Goal: Task Accomplishment & Management: Complete application form

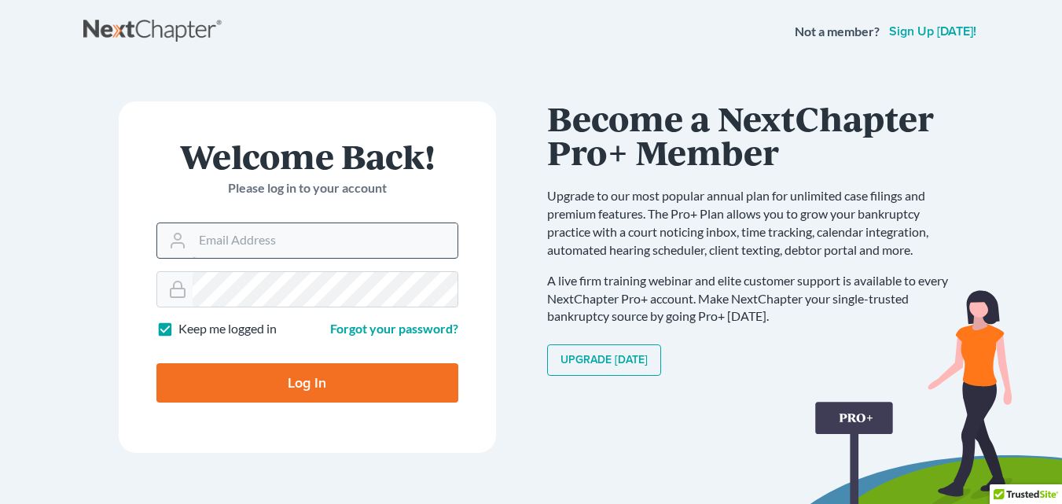
click at [299, 248] on input "Email Address" at bounding box center [325, 240] width 265 height 35
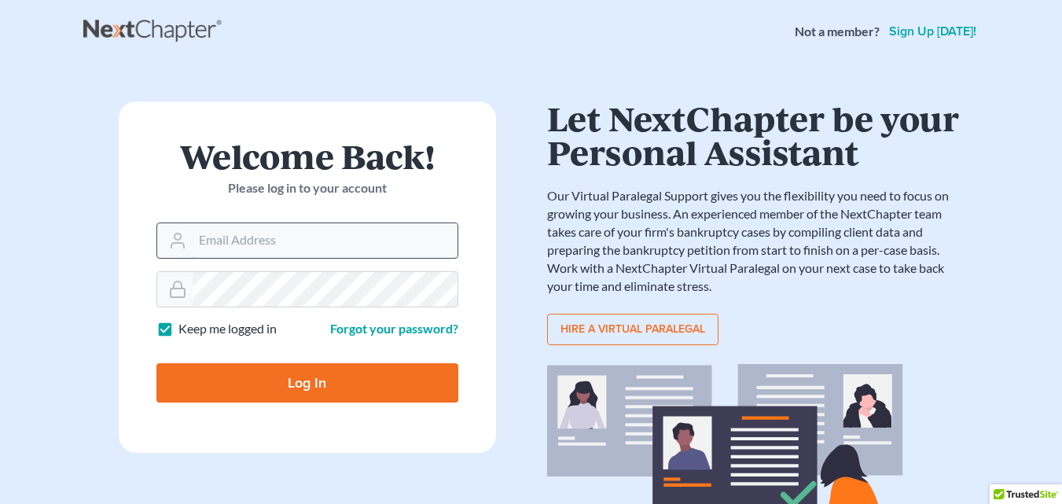
type input "[PERSON_NAME][EMAIL_ADDRESS][DOMAIN_NAME]"
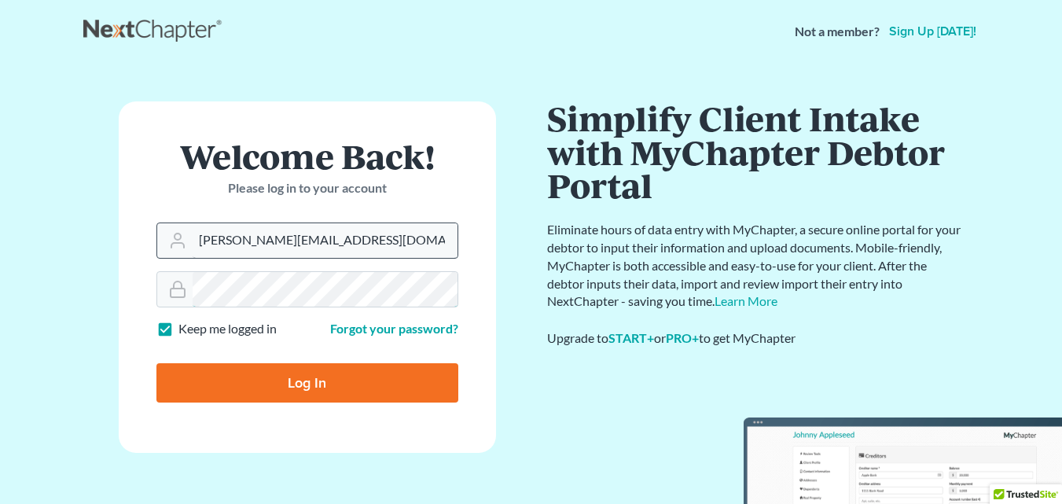
click at [156, 363] on input "Log In" at bounding box center [307, 382] width 302 height 39
type input "Thinking..."
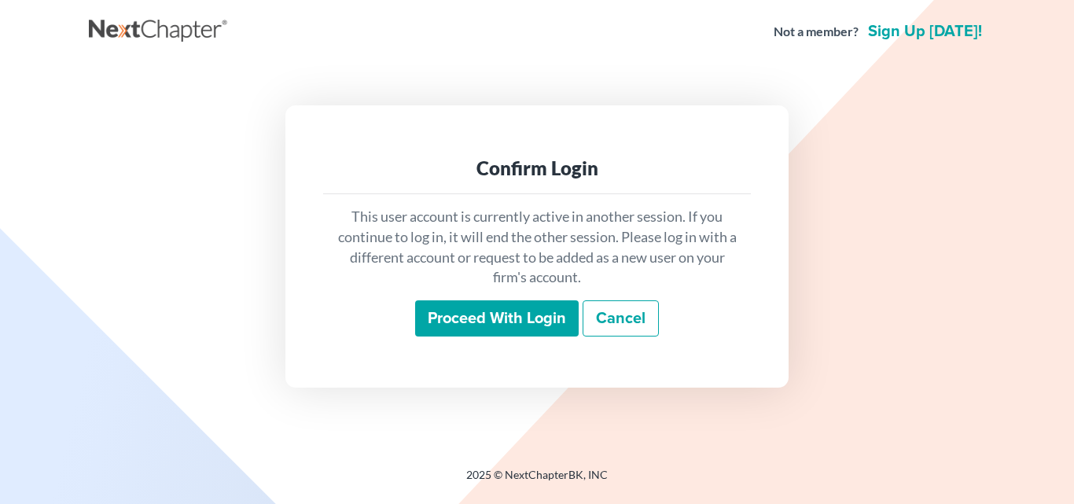
click at [536, 318] on input "Proceed with login" at bounding box center [497, 318] width 164 height 36
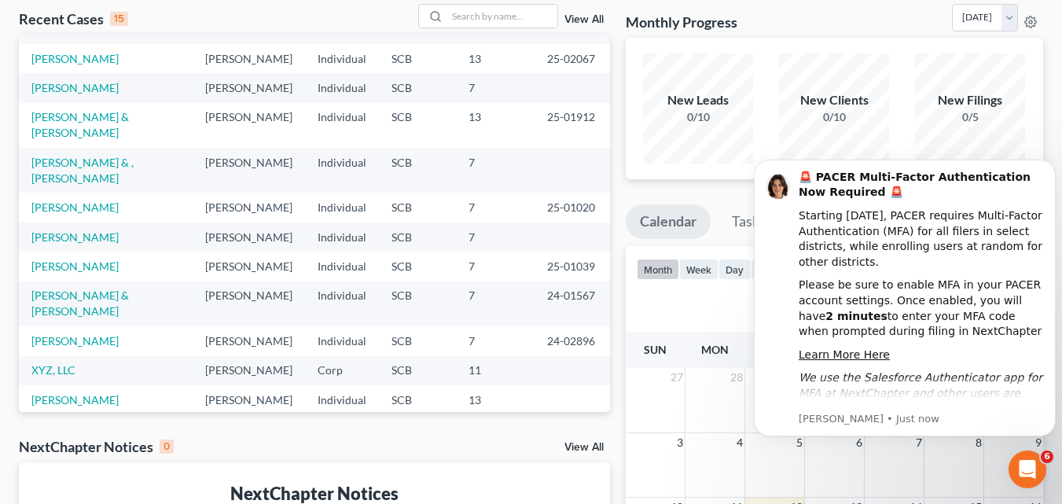
scroll to position [30, 0]
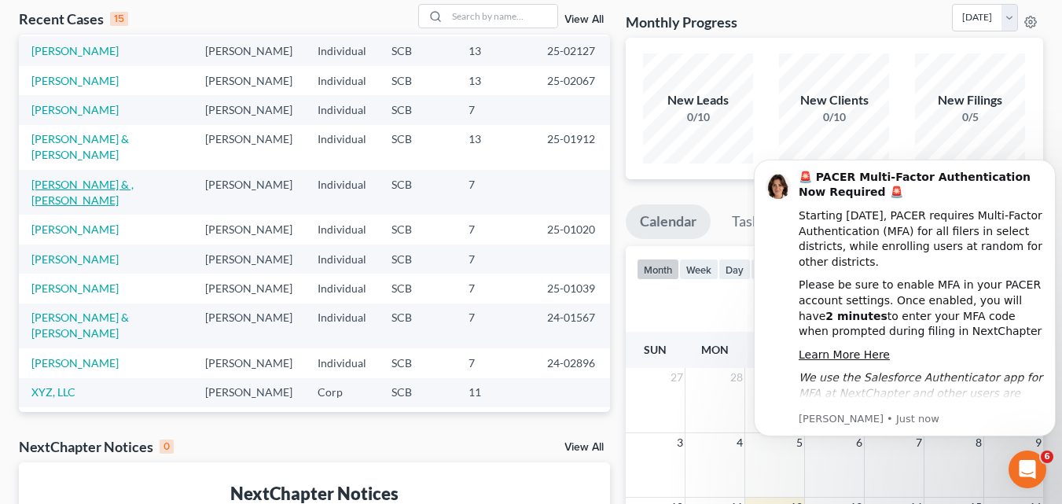
click at [94, 207] on link "[PERSON_NAME] & , [PERSON_NAME]" at bounding box center [82, 192] width 102 height 29
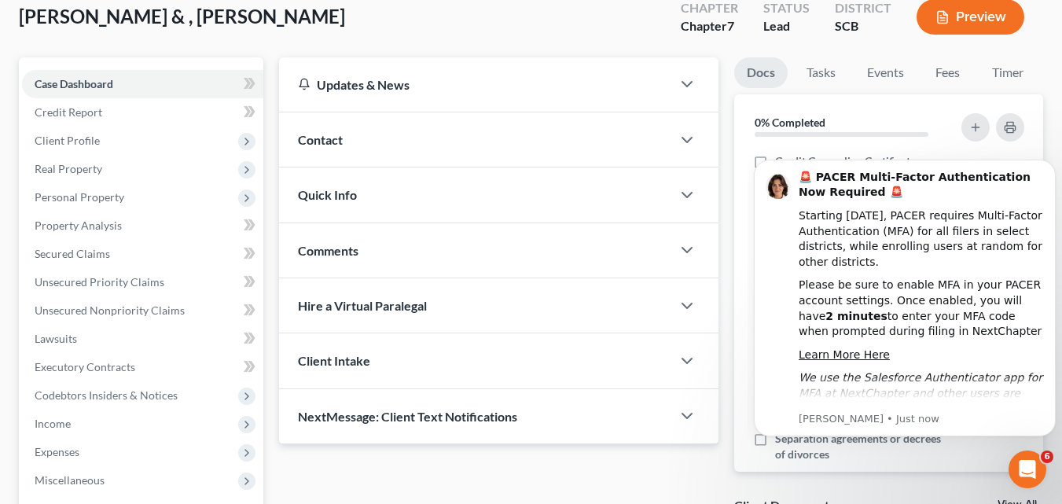
scroll to position [79, 0]
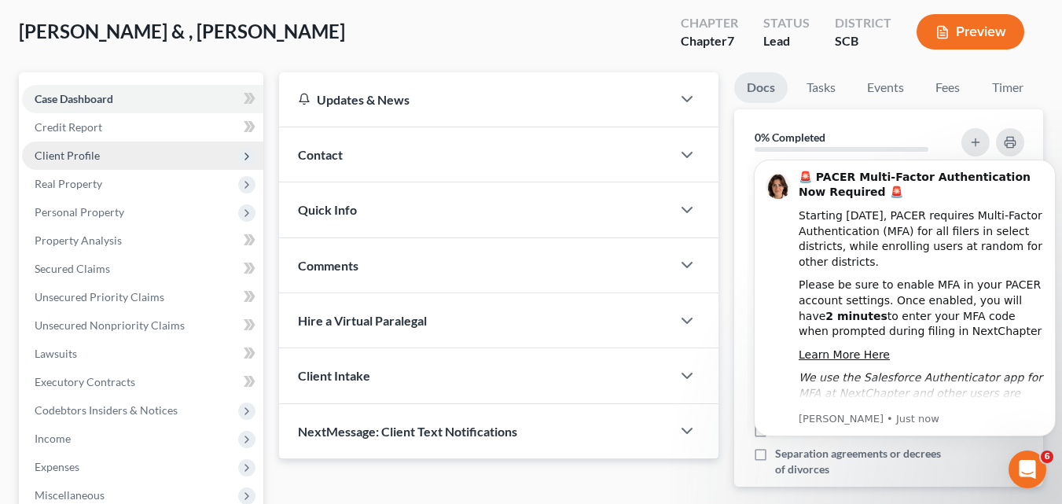
click at [54, 158] on span "Client Profile" at bounding box center [67, 155] width 65 height 13
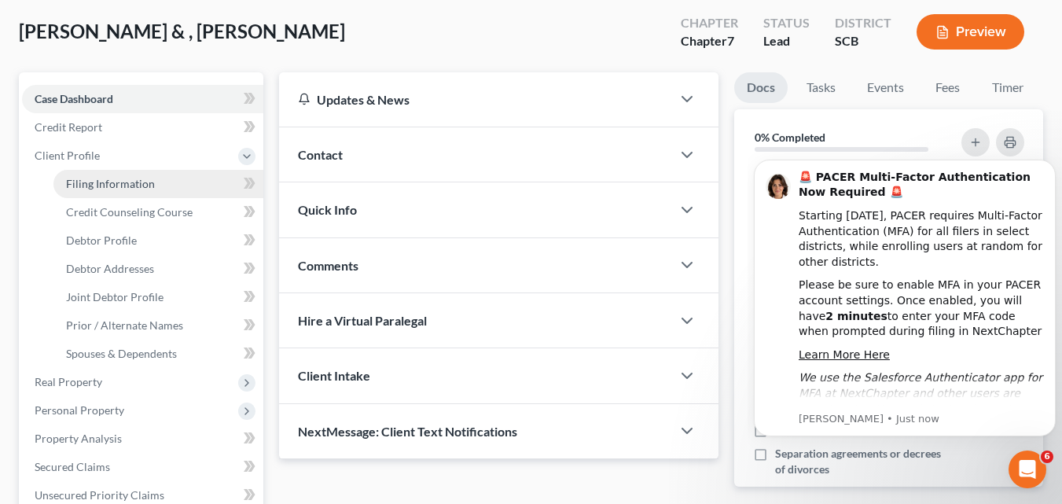
click at [89, 190] on span "Filing Information" at bounding box center [110, 183] width 89 height 13
select select "1"
select select "0"
select select "72"
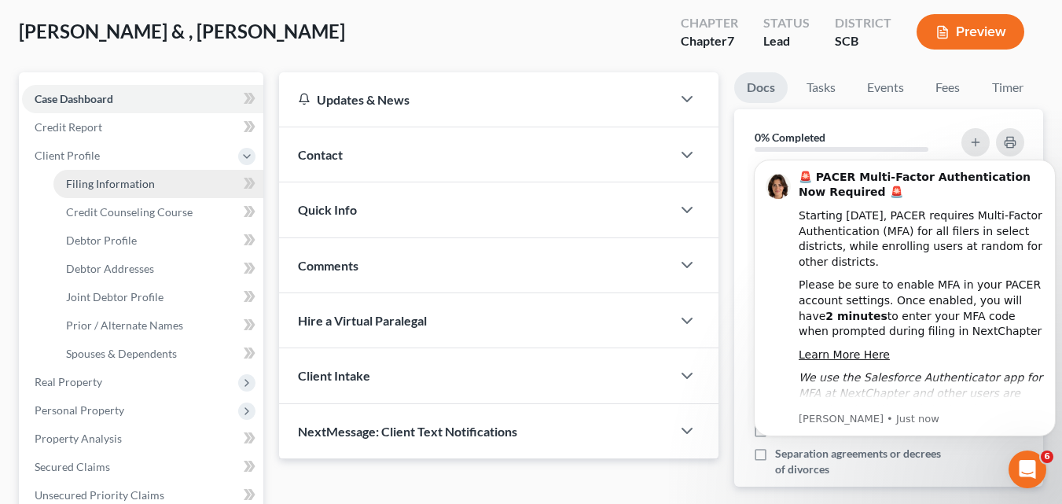
select select "42"
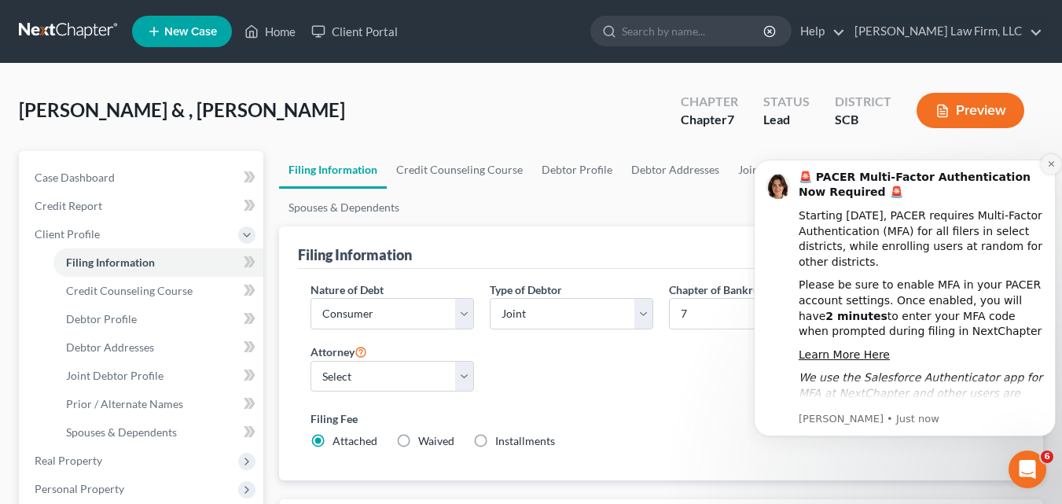
click at [1050, 166] on icon "Dismiss notification" at bounding box center [1051, 164] width 6 height 6
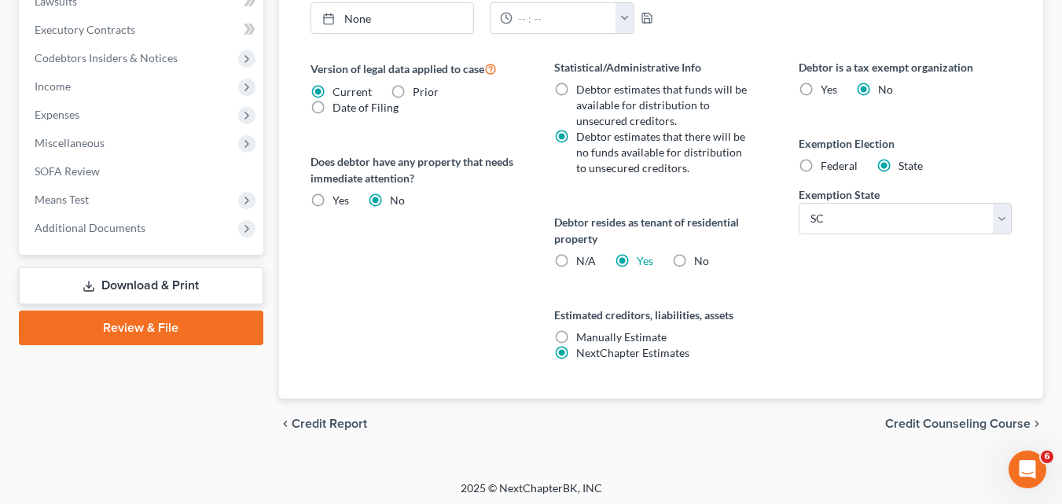
scroll to position [634, 0]
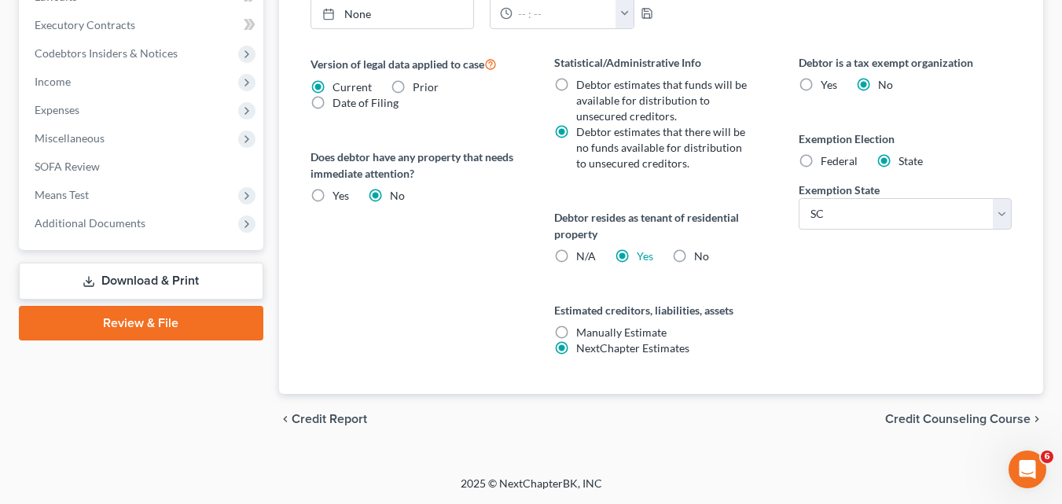
click at [914, 418] on span "Credit Counseling Course" at bounding box center [957, 419] width 145 height 13
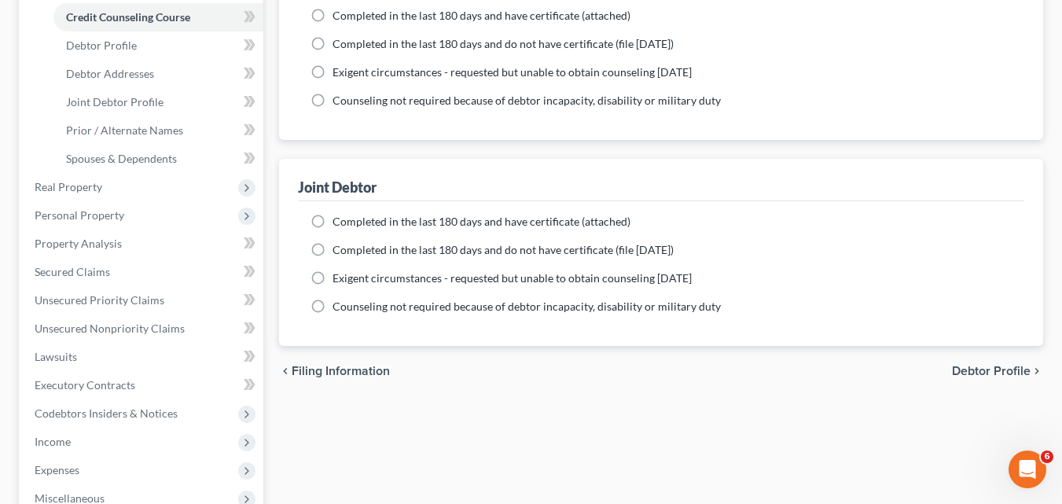
scroll to position [315, 0]
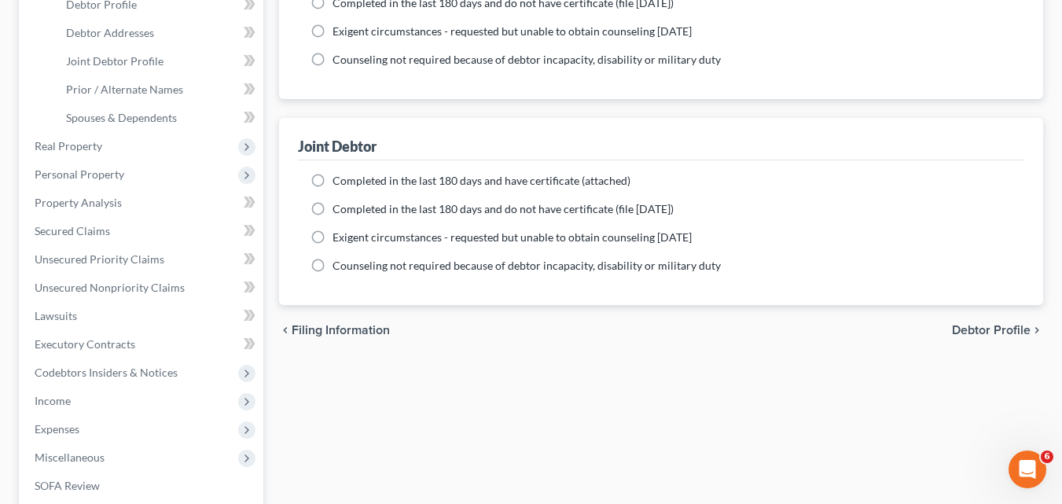
click at [985, 333] on span "Debtor Profile" at bounding box center [991, 330] width 79 height 13
select select "1"
select select "2"
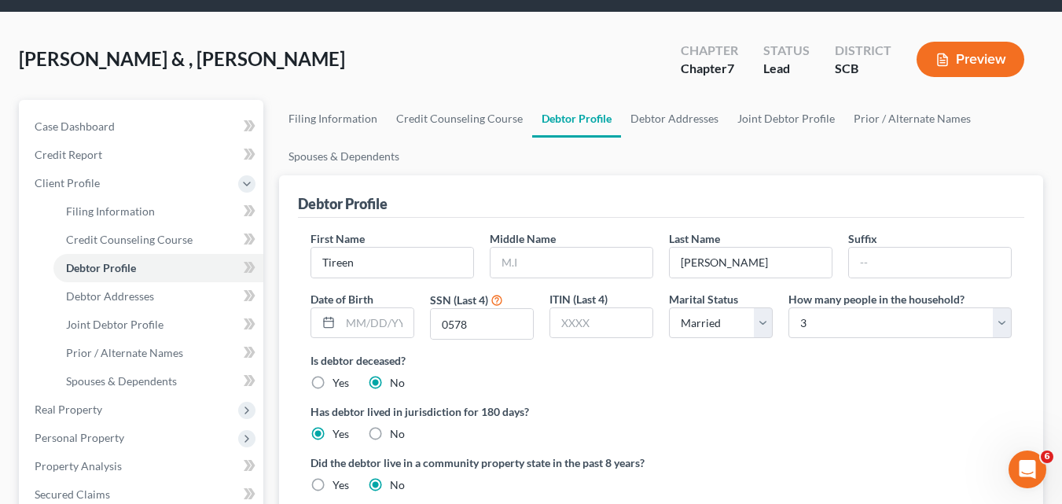
scroll to position [79, 0]
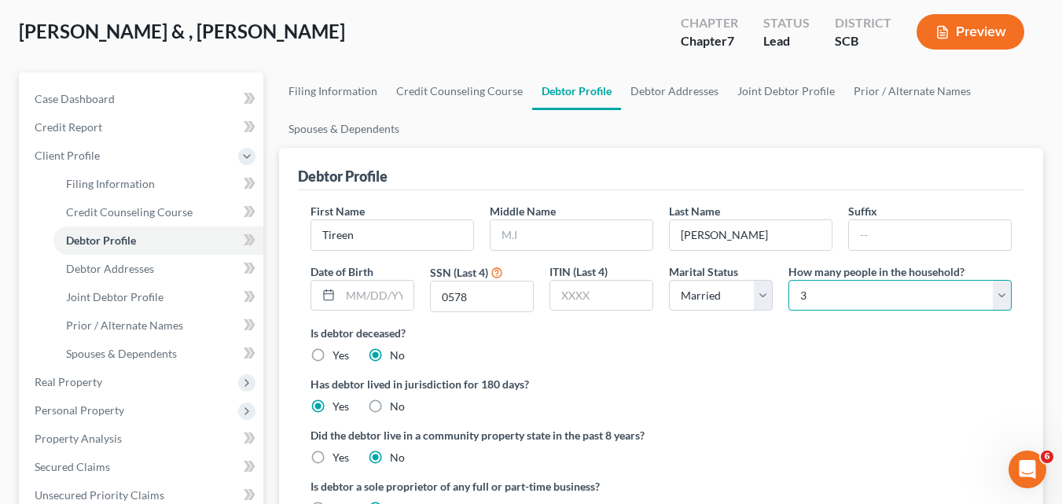
click at [1002, 297] on select "Select 1 2 3 4 5 6 7 8 9 10 11 12 13 14 15 16 17 18 19 20" at bounding box center [900, 295] width 223 height 31
click at [789, 280] on select "Select 1 2 3 4 5 6 7 8 9 10 11 12 13 14 15 16 17 18 19 20" at bounding box center [900, 295] width 223 height 31
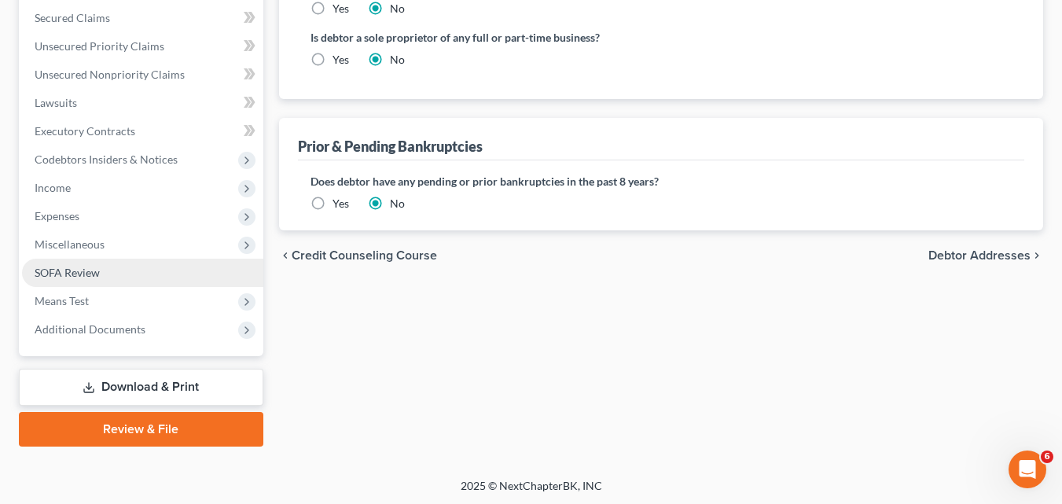
scroll to position [530, 0]
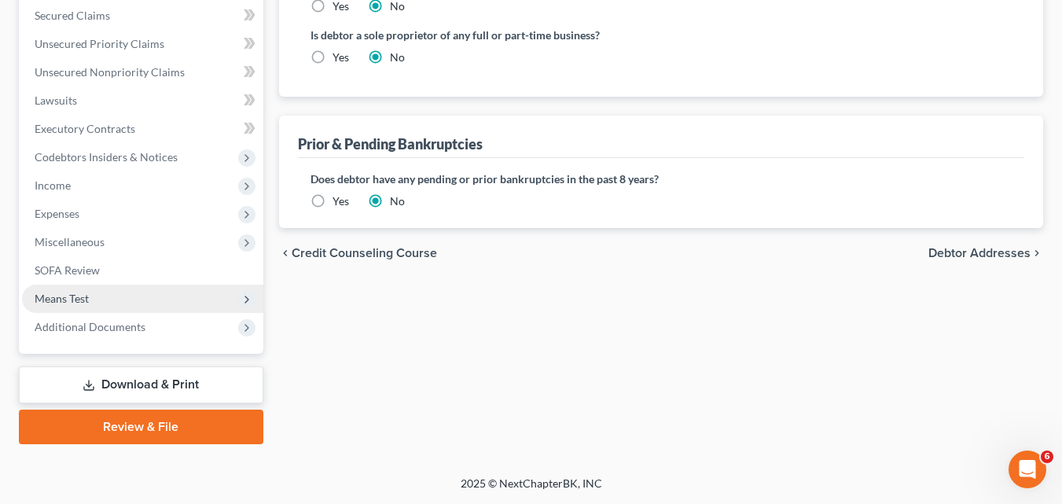
click at [111, 299] on span "Means Test" at bounding box center [142, 299] width 241 height 28
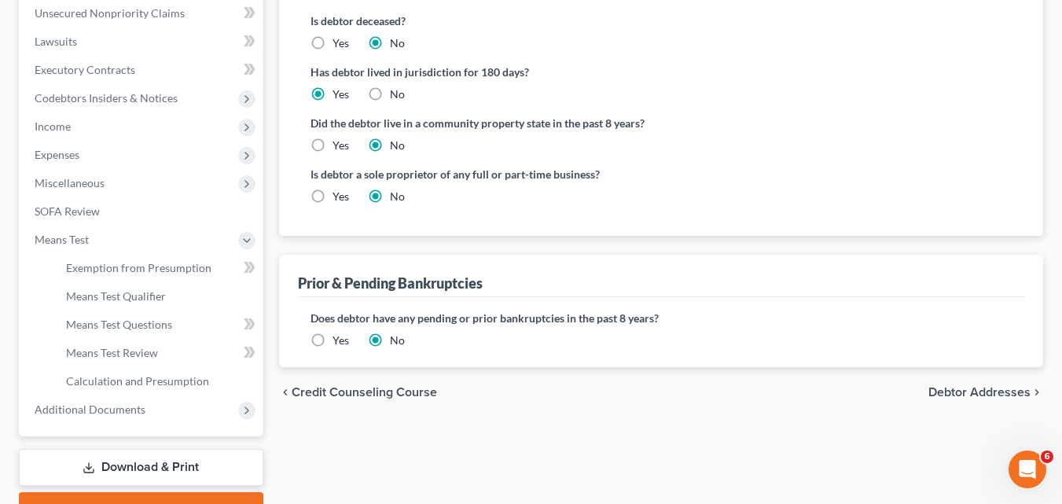
scroll to position [473, 0]
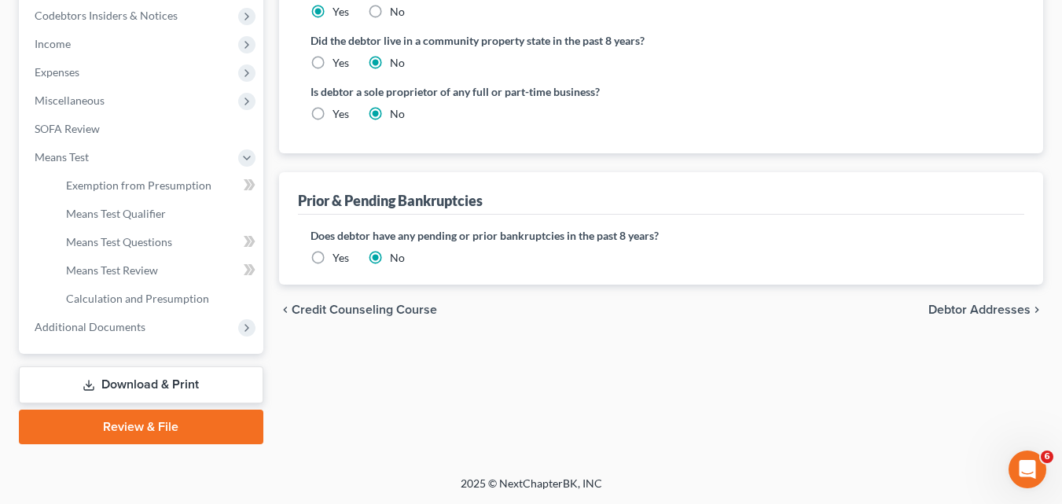
click at [995, 307] on span "Debtor Addresses" at bounding box center [980, 310] width 102 height 13
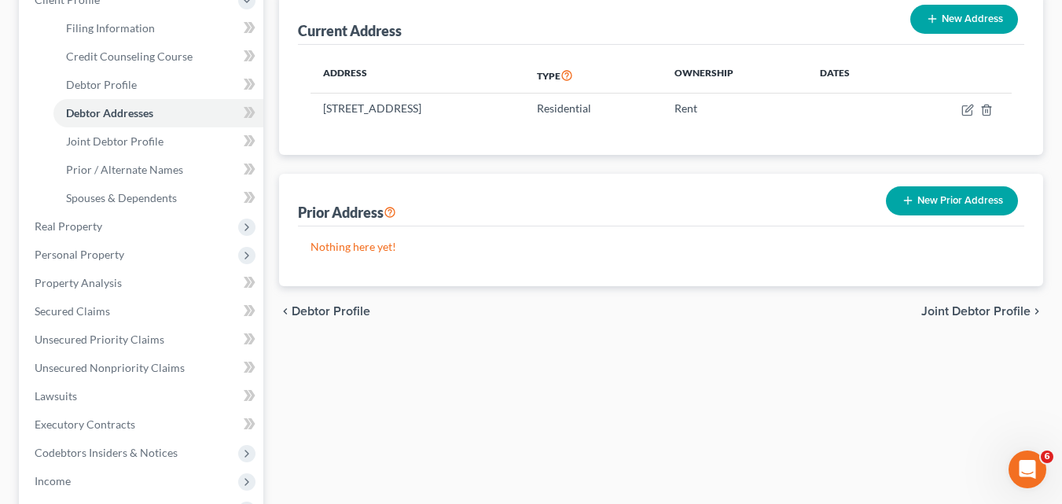
scroll to position [236, 0]
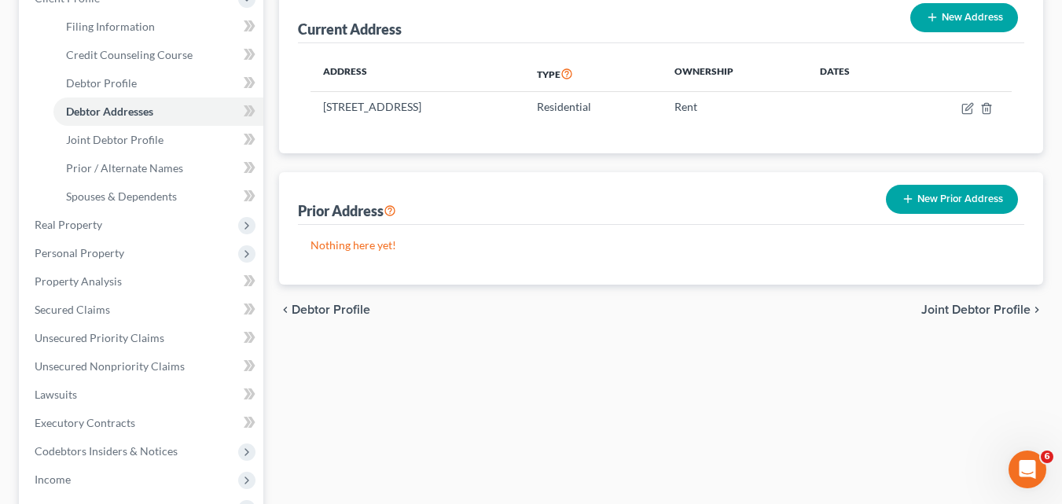
click at [966, 313] on span "Joint Debtor Profile" at bounding box center [976, 310] width 109 height 13
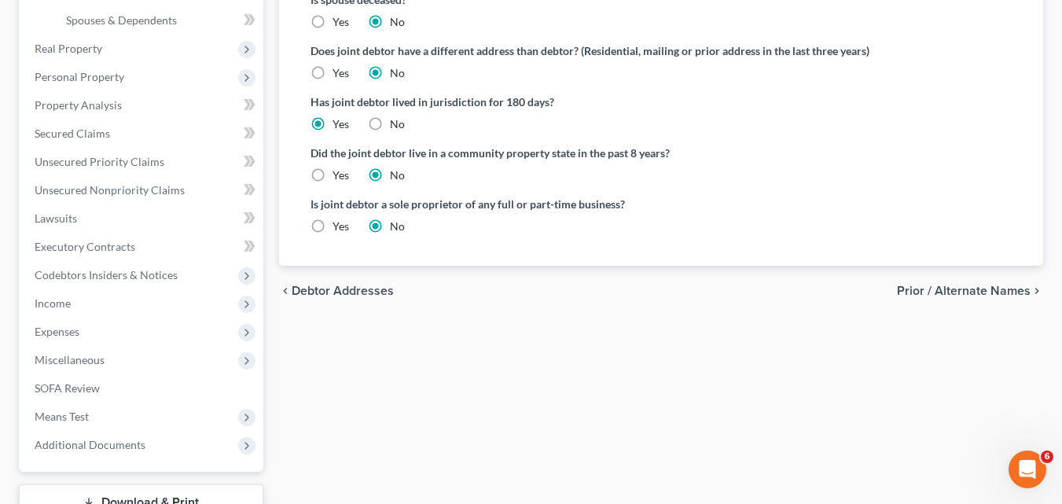
scroll to position [472, 0]
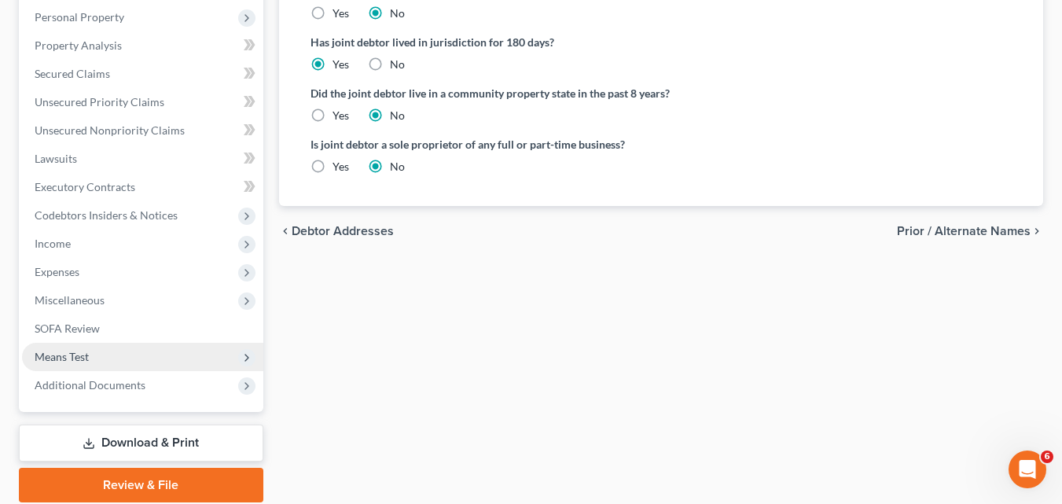
click at [62, 355] on span "Means Test" at bounding box center [62, 356] width 54 height 13
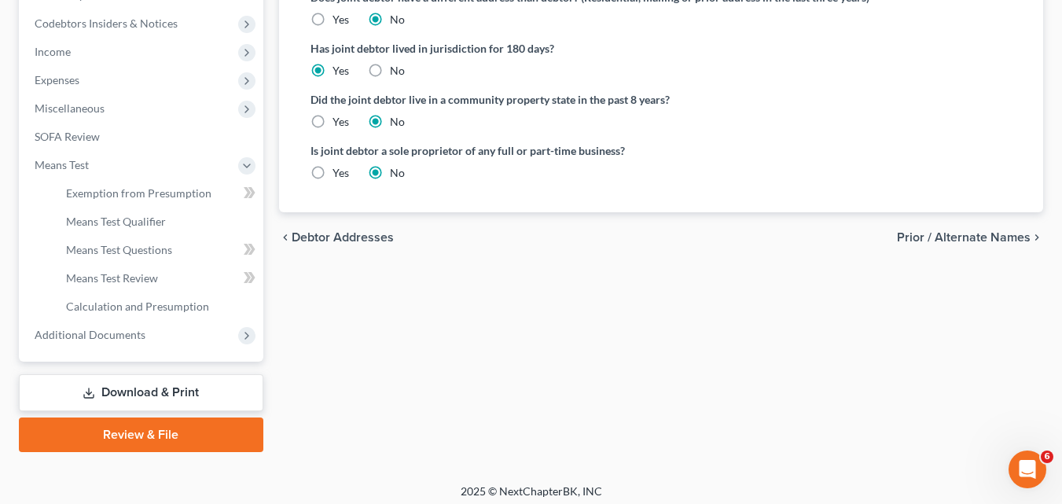
scroll to position [473, 0]
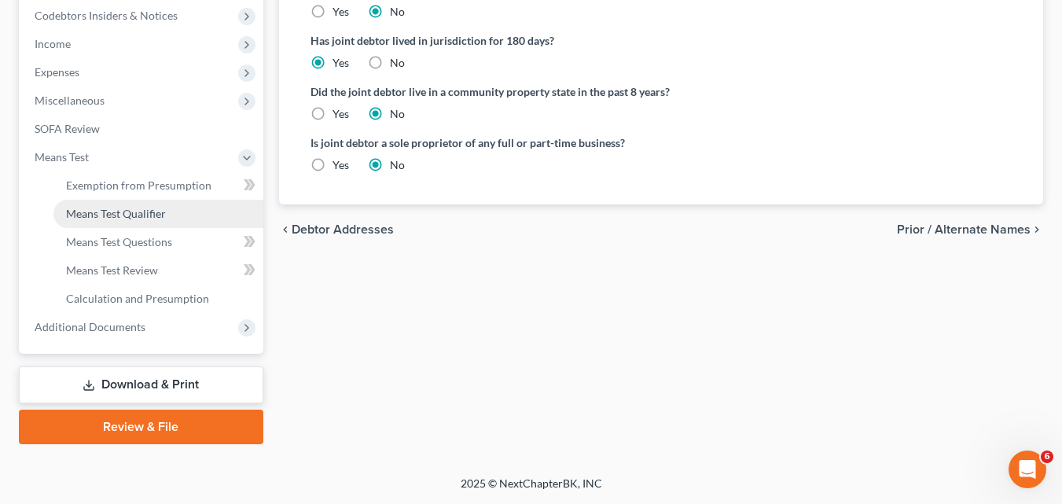
click at [143, 212] on span "Means Test Qualifier" at bounding box center [116, 213] width 100 height 13
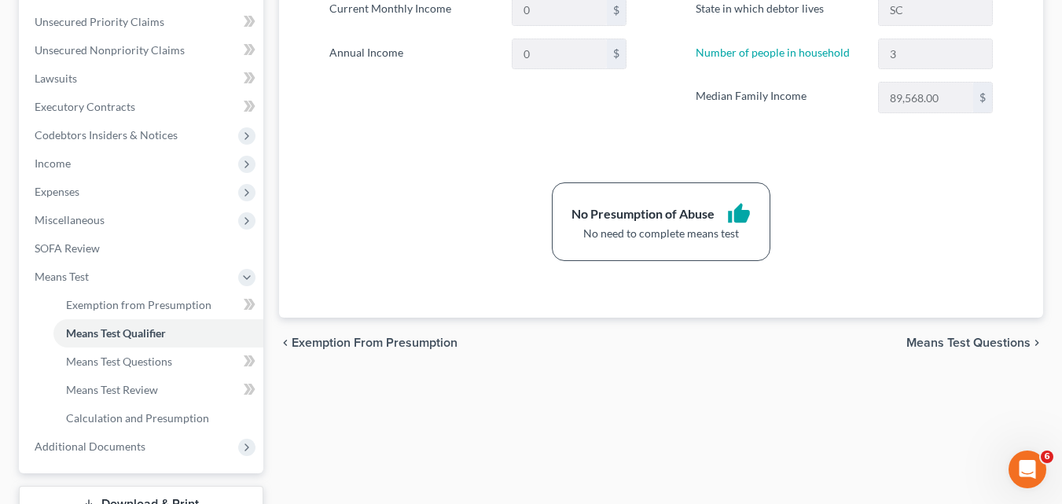
scroll to position [393, 0]
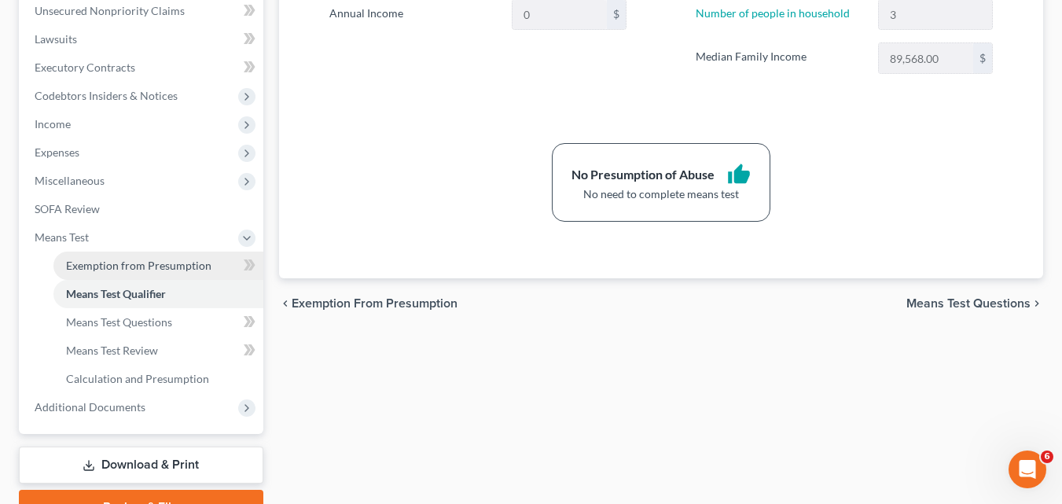
click at [91, 262] on span "Exemption from Presumption" at bounding box center [138, 265] width 145 height 13
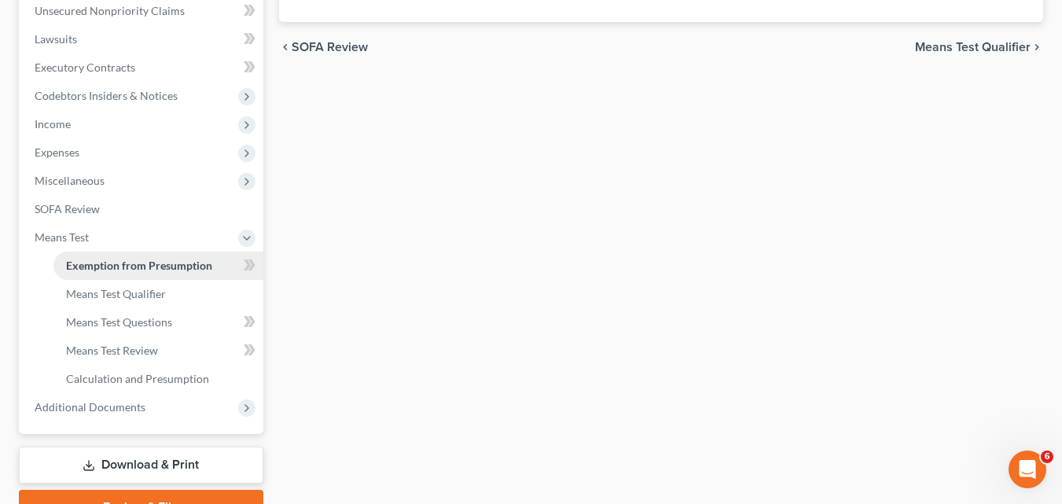
scroll to position [313, 0]
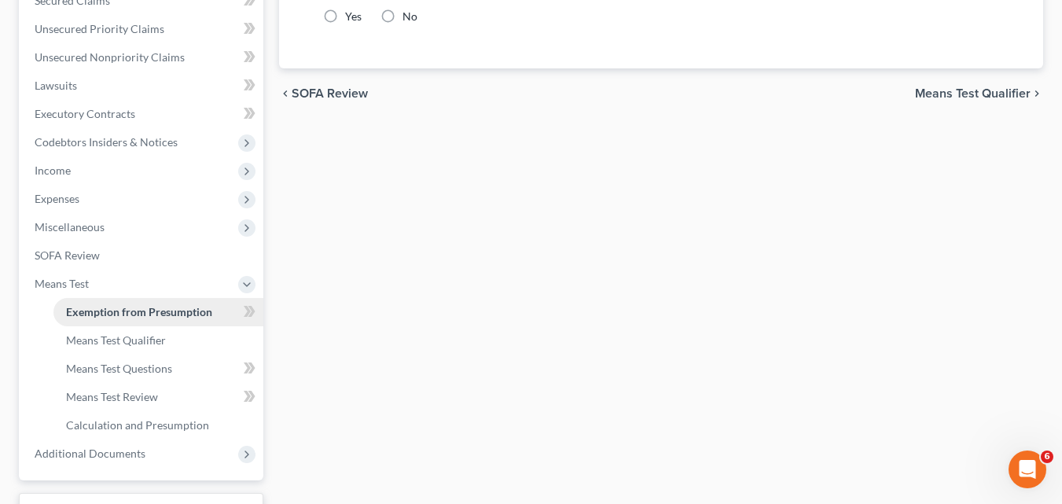
radio input "true"
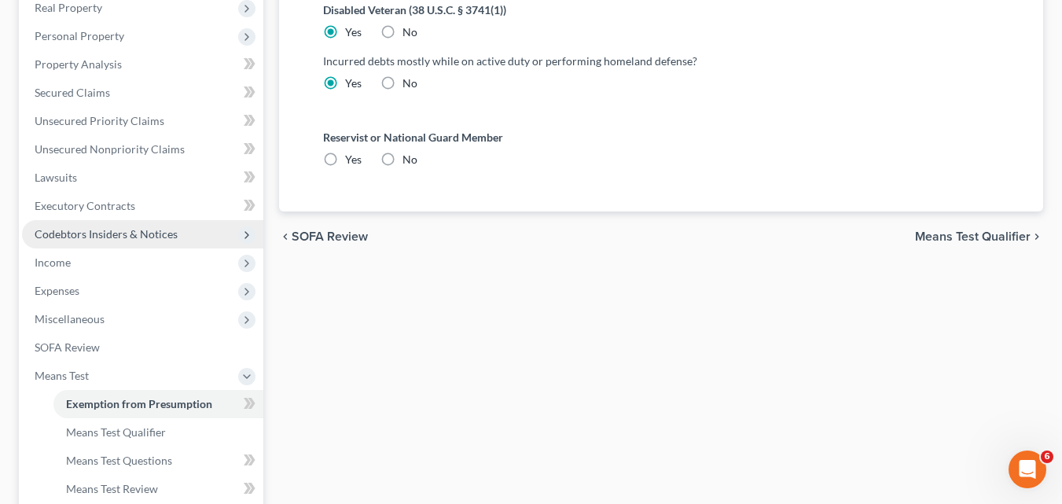
scroll to position [315, 0]
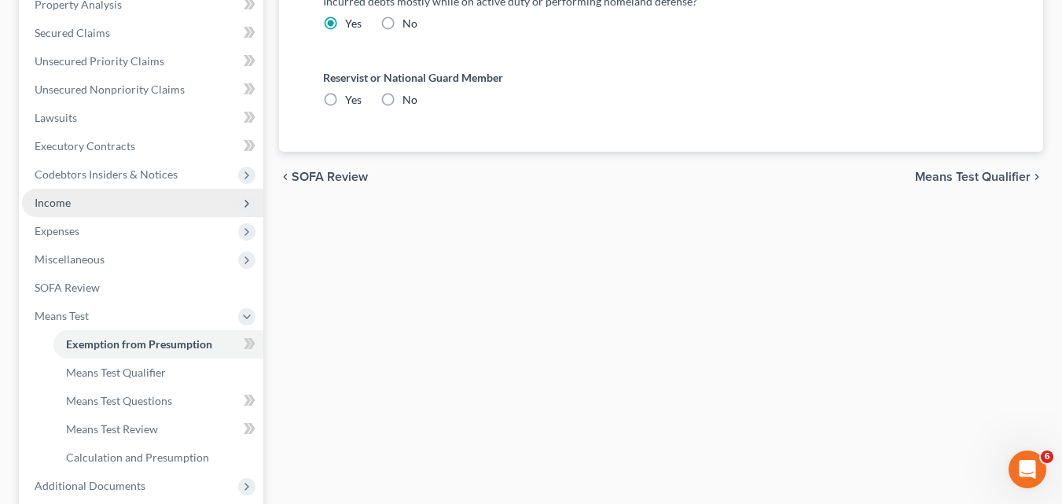
click at [81, 206] on span "Income" at bounding box center [142, 203] width 241 height 28
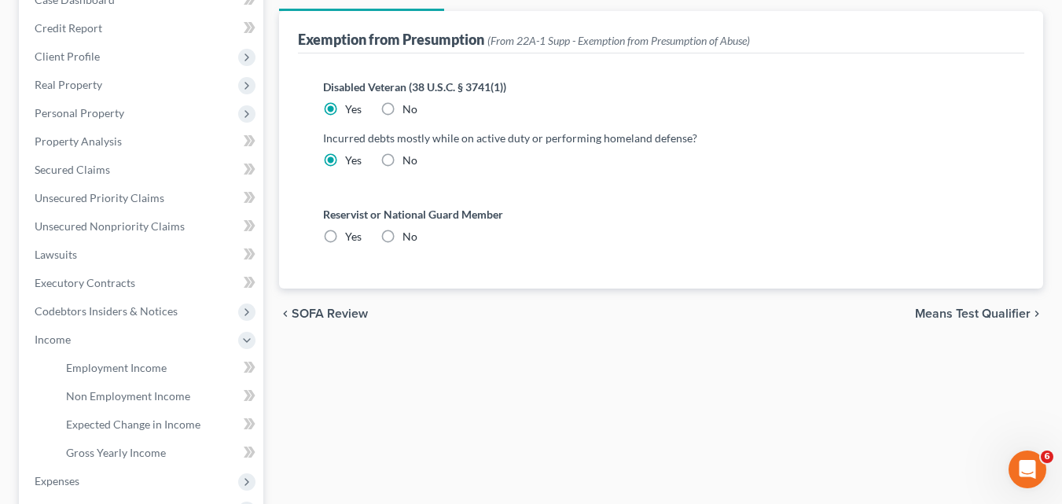
scroll to position [157, 0]
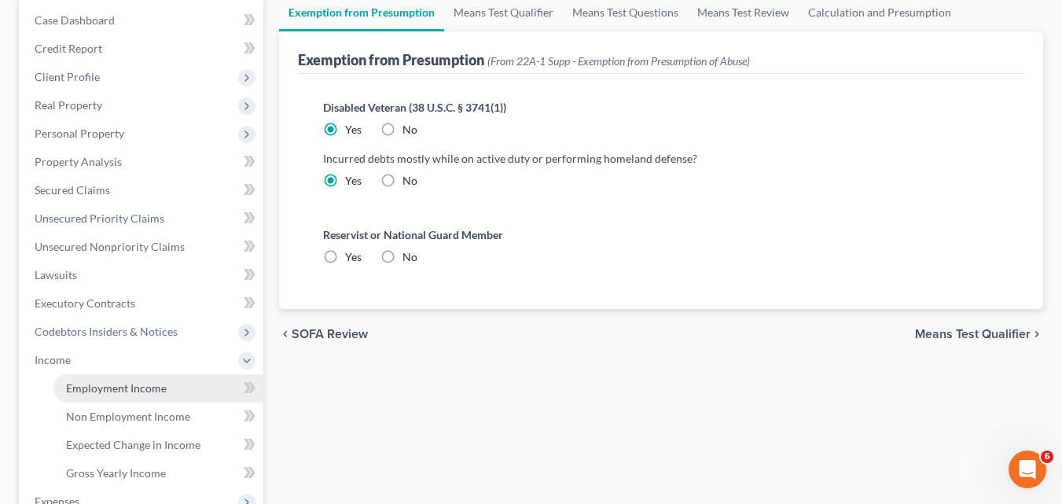
click at [116, 386] on span "Employment Income" at bounding box center [116, 387] width 101 height 13
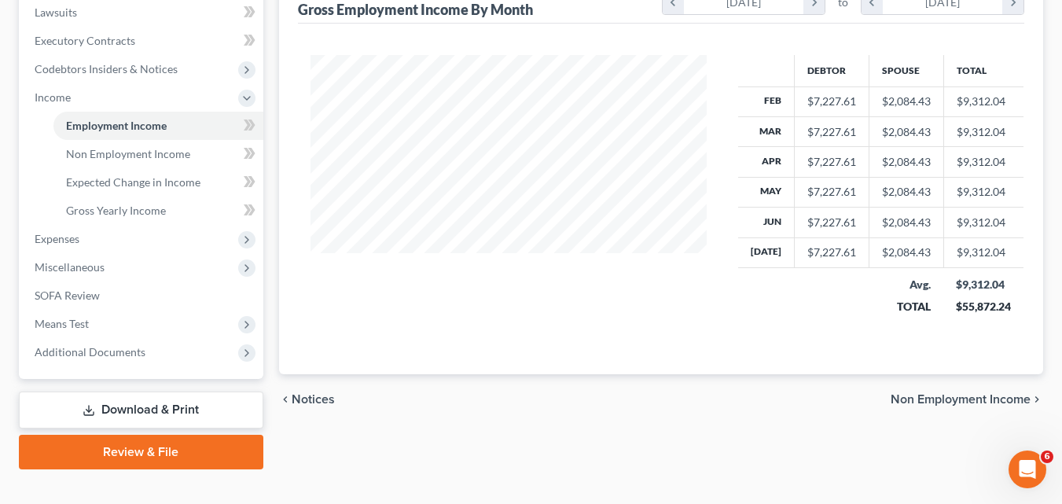
scroll to position [445, 0]
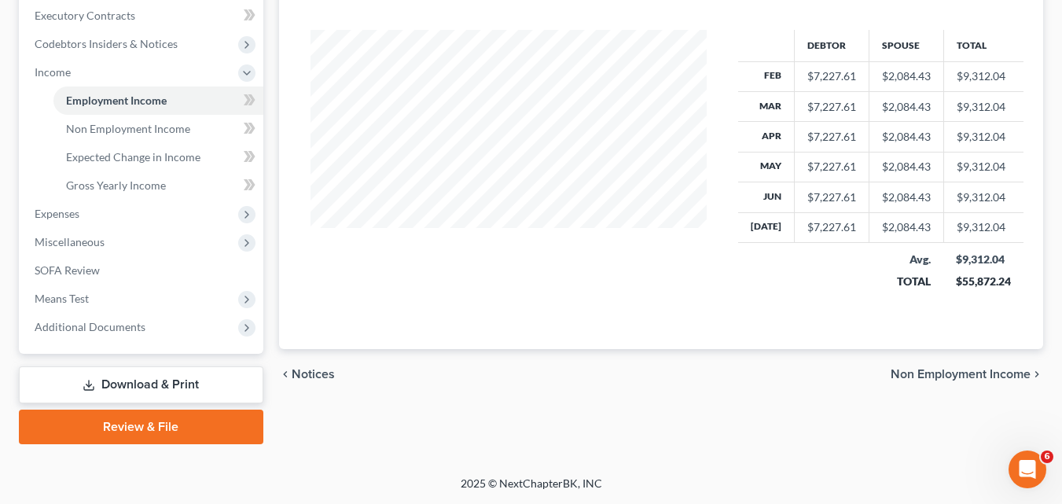
click at [965, 375] on span "Non Employment Income" at bounding box center [961, 374] width 140 height 13
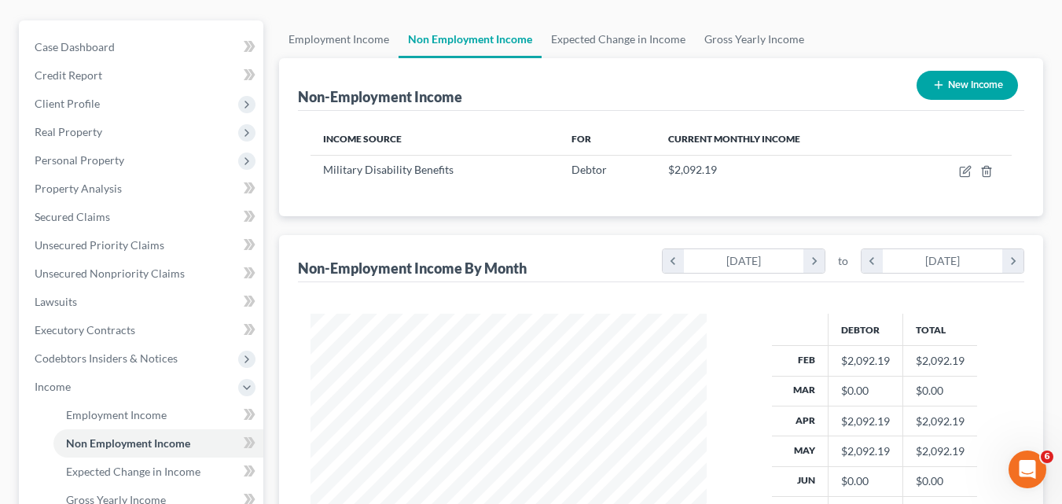
scroll to position [209, 0]
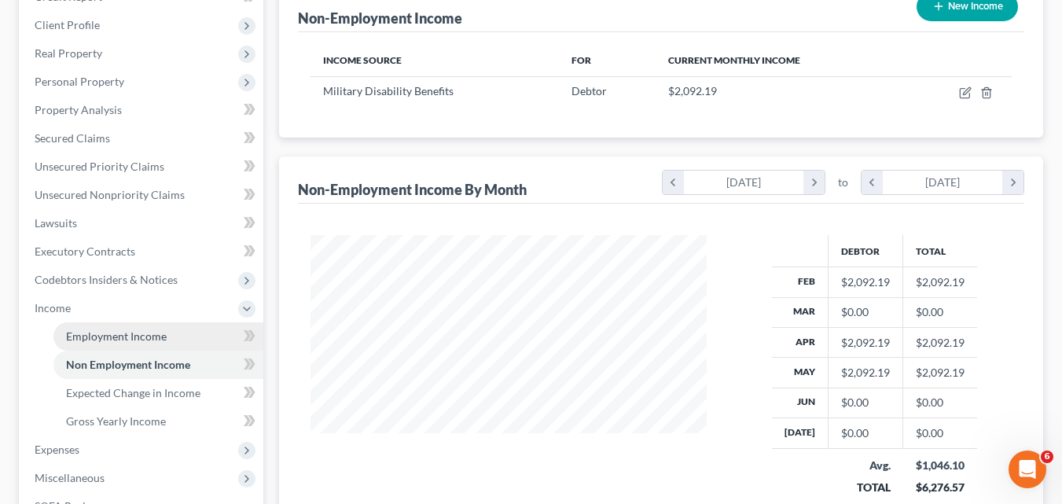
click at [156, 340] on span "Employment Income" at bounding box center [116, 335] width 101 height 13
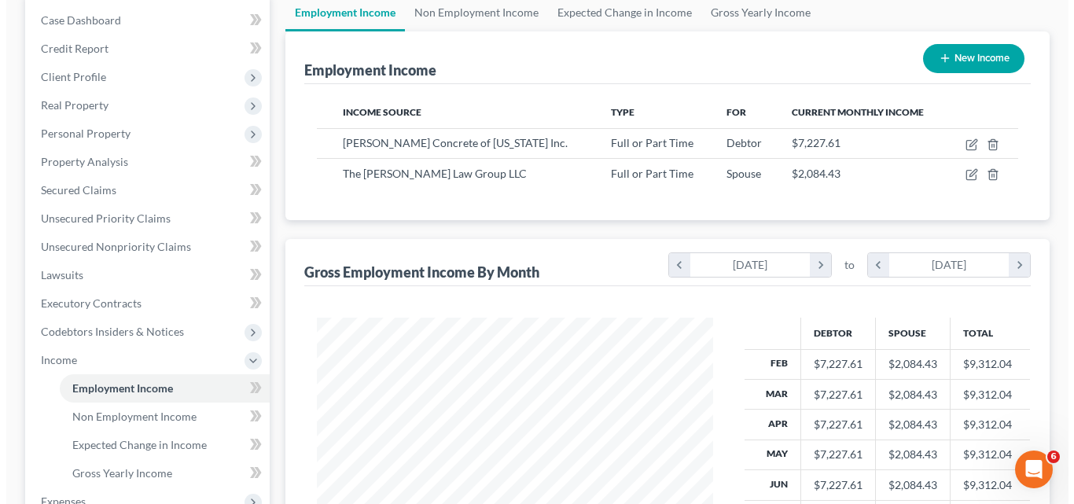
scroll to position [236, 0]
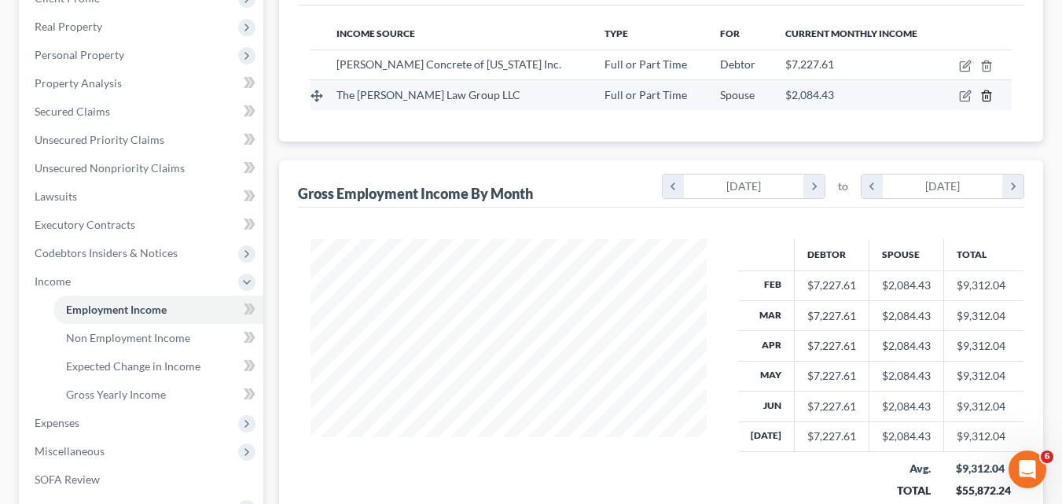
click at [987, 98] on icon "button" at bounding box center [987, 96] width 13 height 13
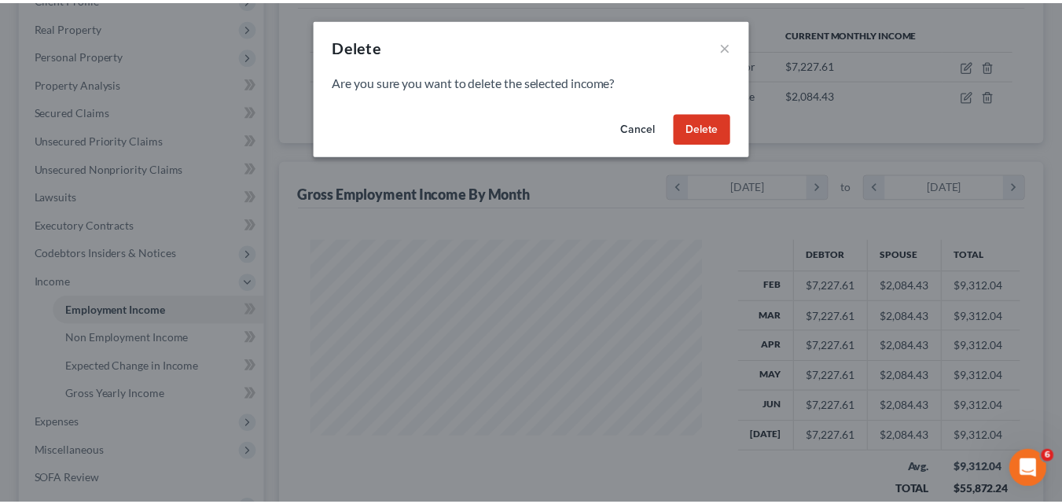
scroll to position [282, 433]
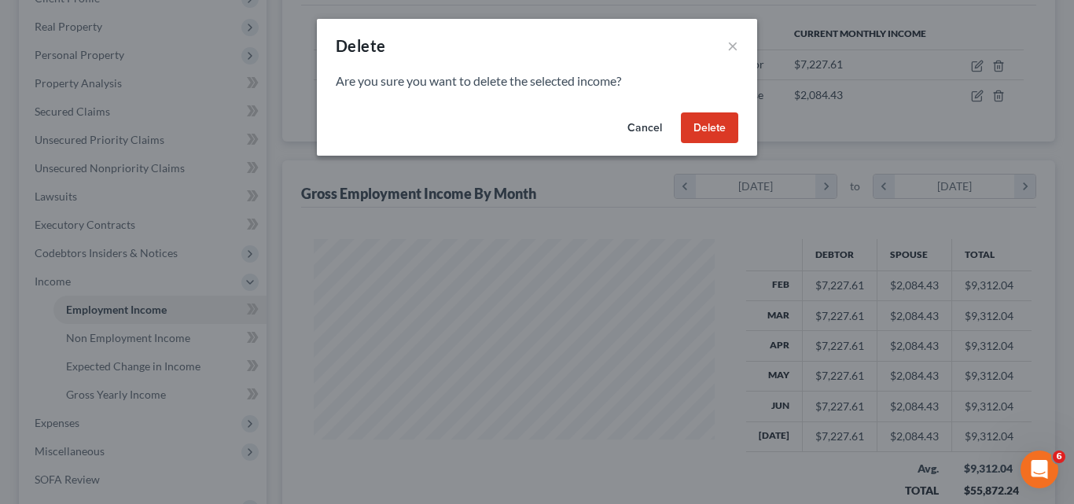
click at [715, 123] on button "Delete" at bounding box center [709, 127] width 57 height 31
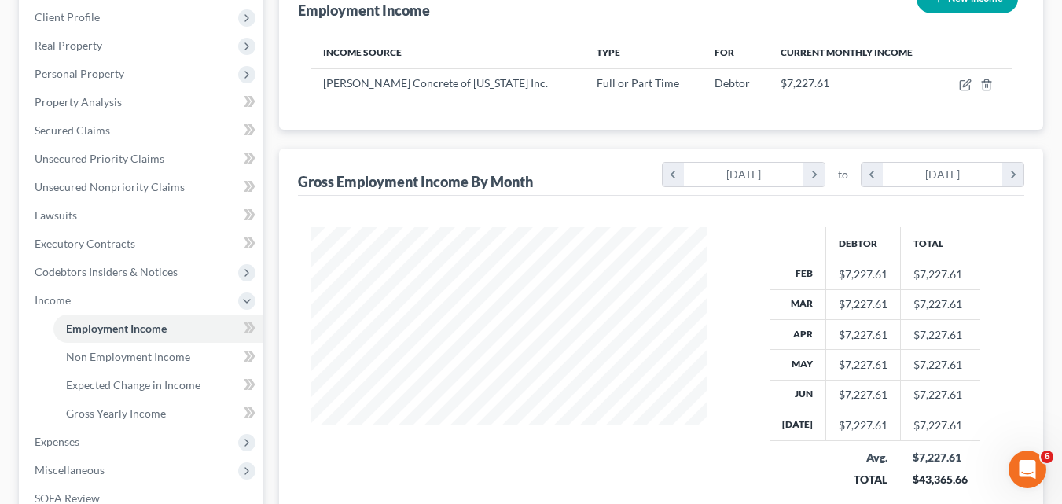
scroll to position [366, 0]
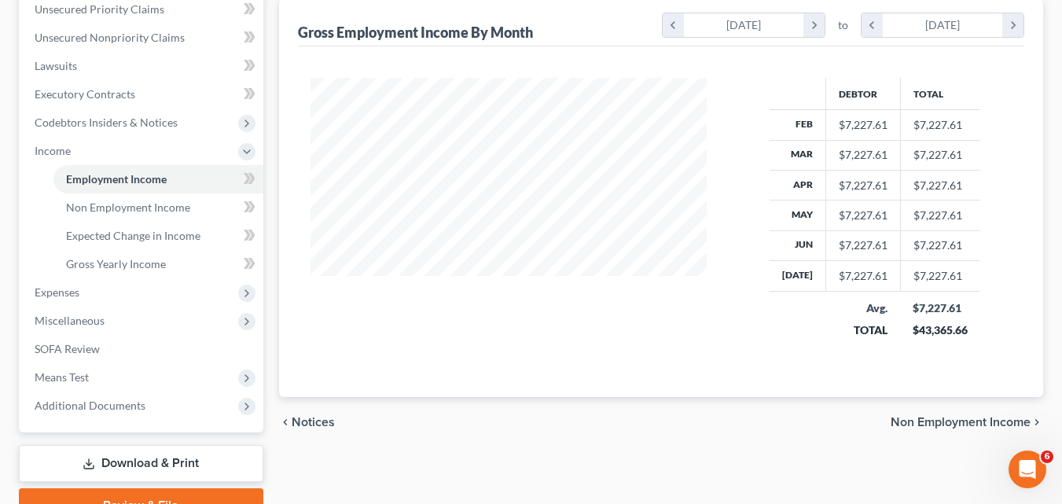
click at [929, 426] on span "Non Employment Income" at bounding box center [961, 422] width 140 height 13
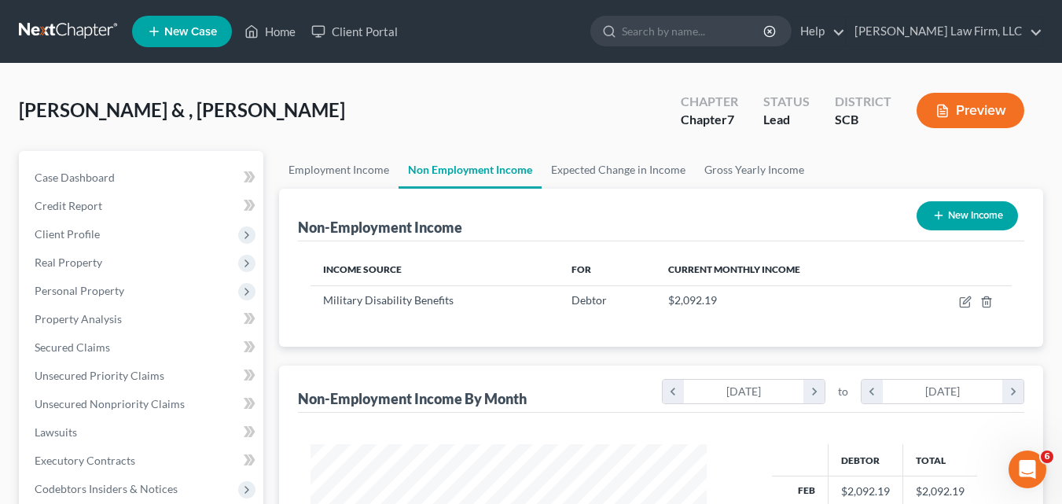
click at [979, 114] on button "Preview" at bounding box center [971, 110] width 108 height 35
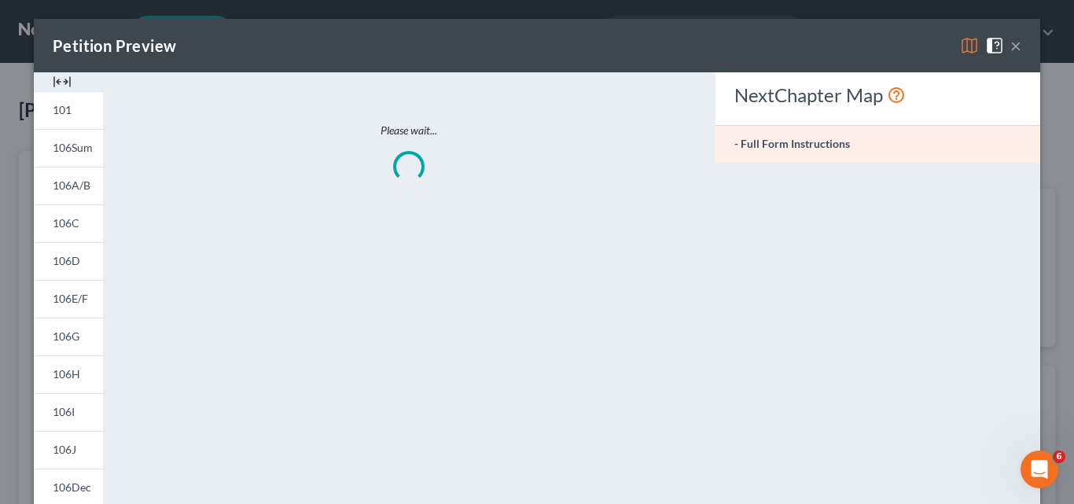
scroll to position [282, 433]
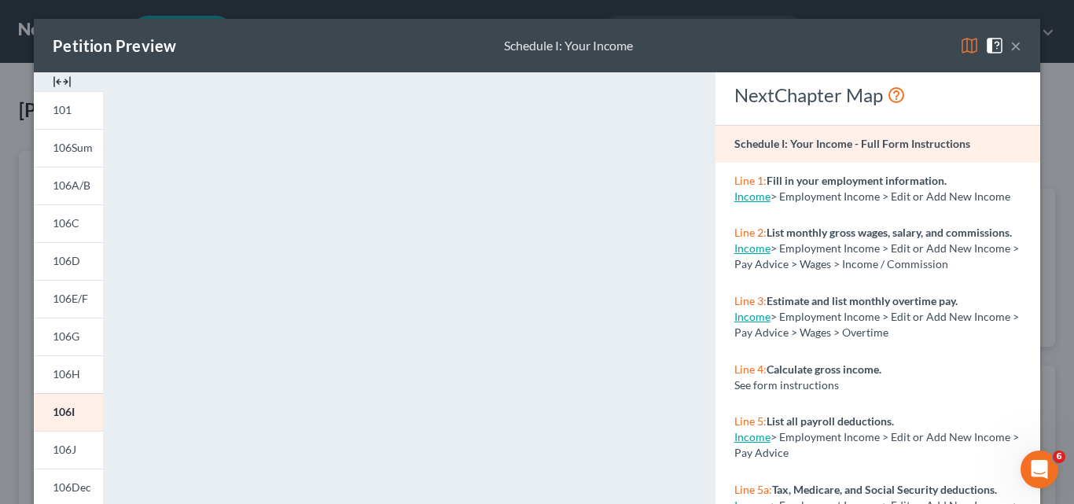
click at [960, 43] on img at bounding box center [969, 45] width 19 height 19
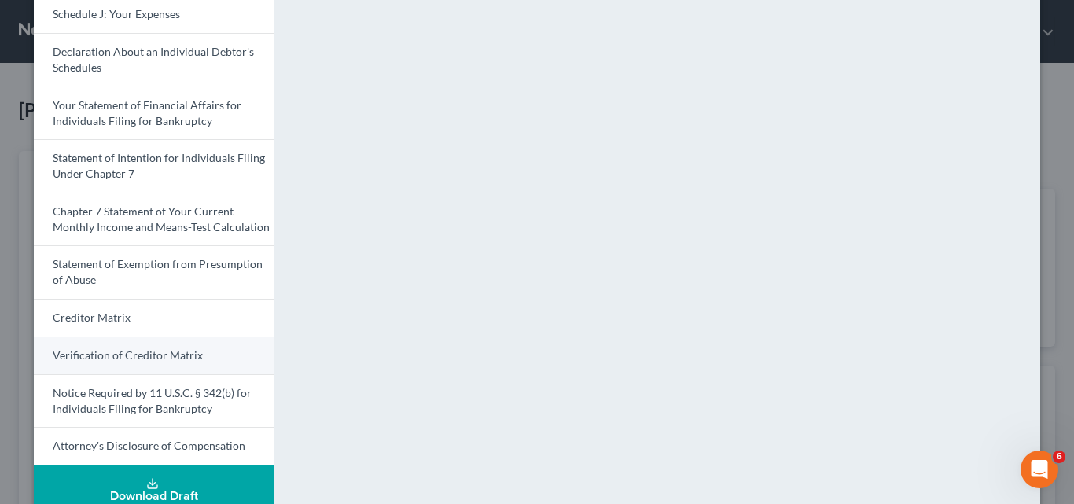
scroll to position [462, 0]
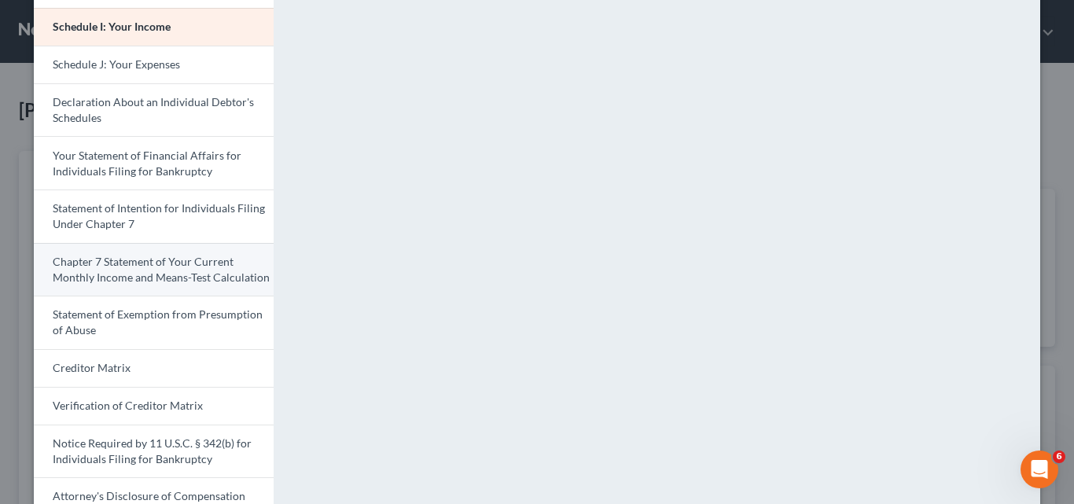
click at [145, 278] on span "Chapter 7 Statement of Your Current Monthly Income and Means-Test Calculation" at bounding box center [161, 269] width 217 height 29
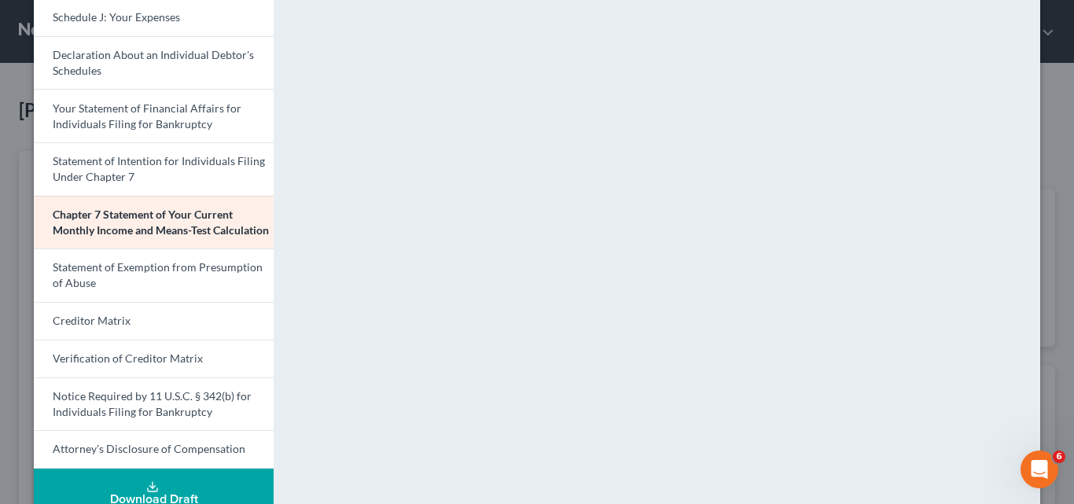
scroll to position [541, 0]
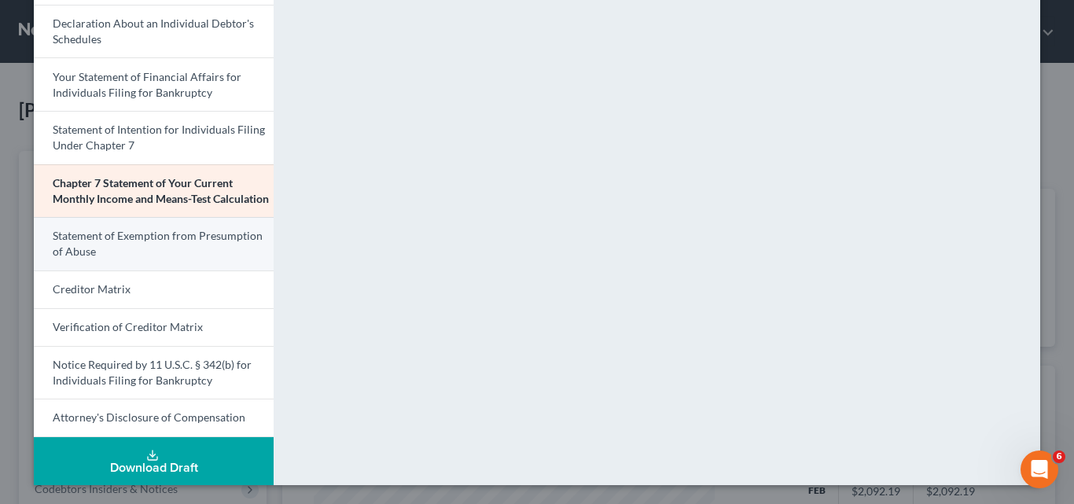
click at [144, 230] on span "Statement of Exemption from Presumption of Abuse" at bounding box center [158, 243] width 210 height 29
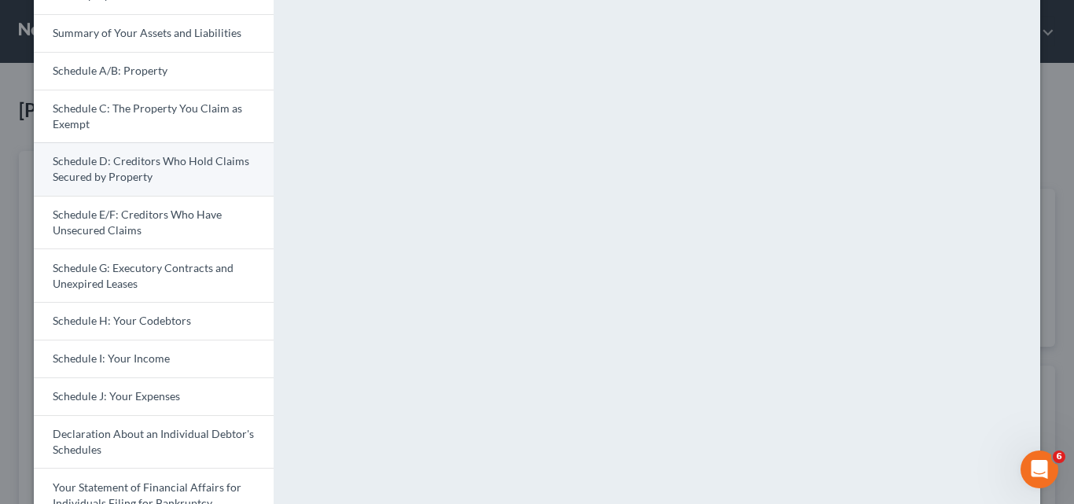
scroll to position [157, 0]
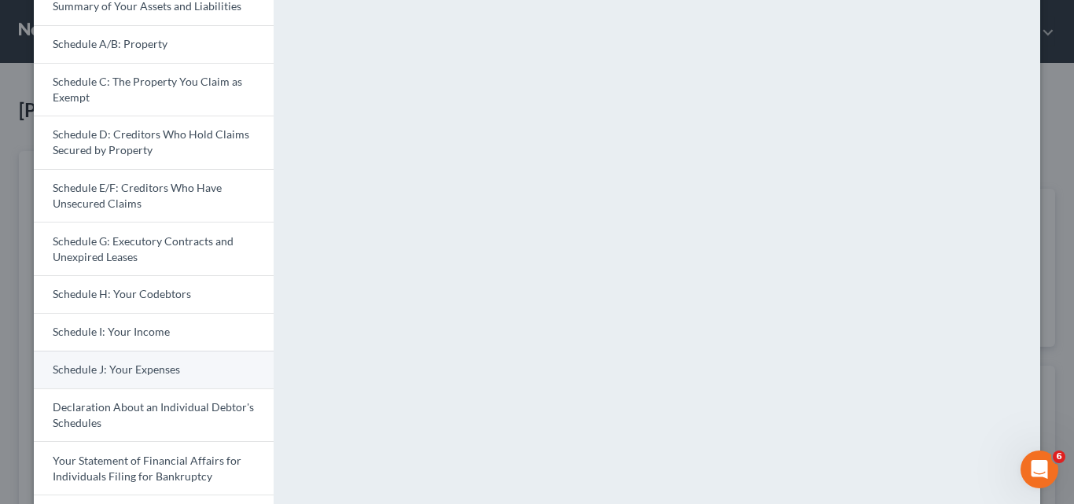
click at [132, 373] on span "Schedule J: Your Expenses" at bounding box center [116, 368] width 127 height 13
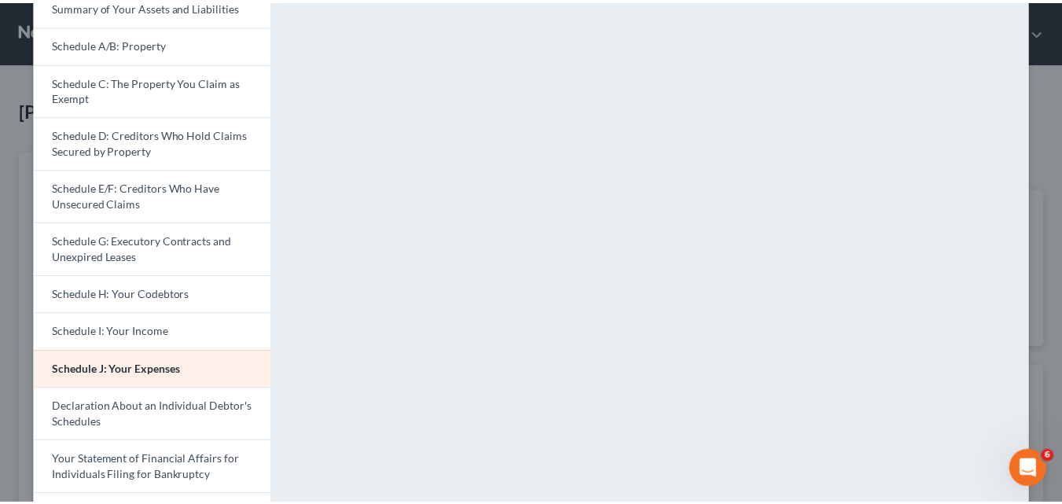
scroll to position [0, 0]
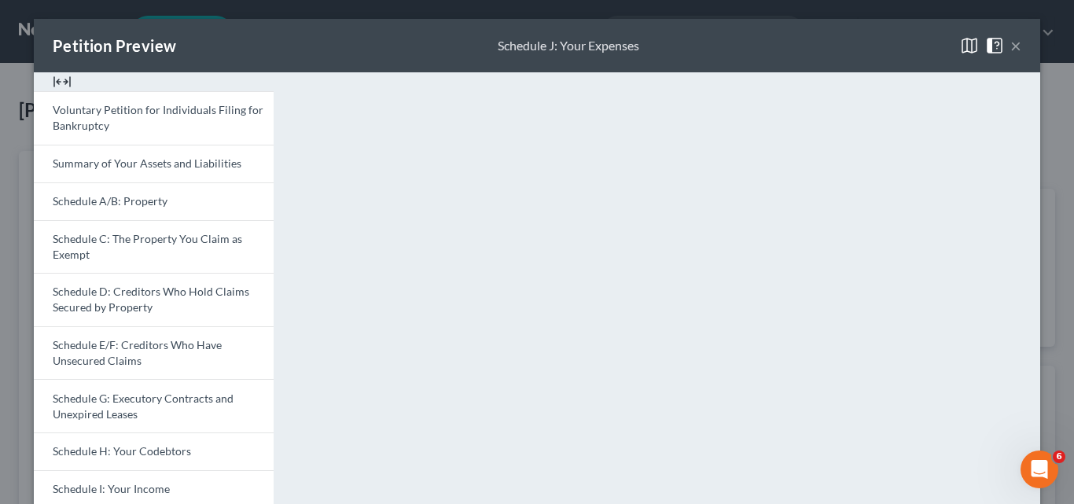
click at [1012, 50] on button "×" at bounding box center [1015, 45] width 11 height 19
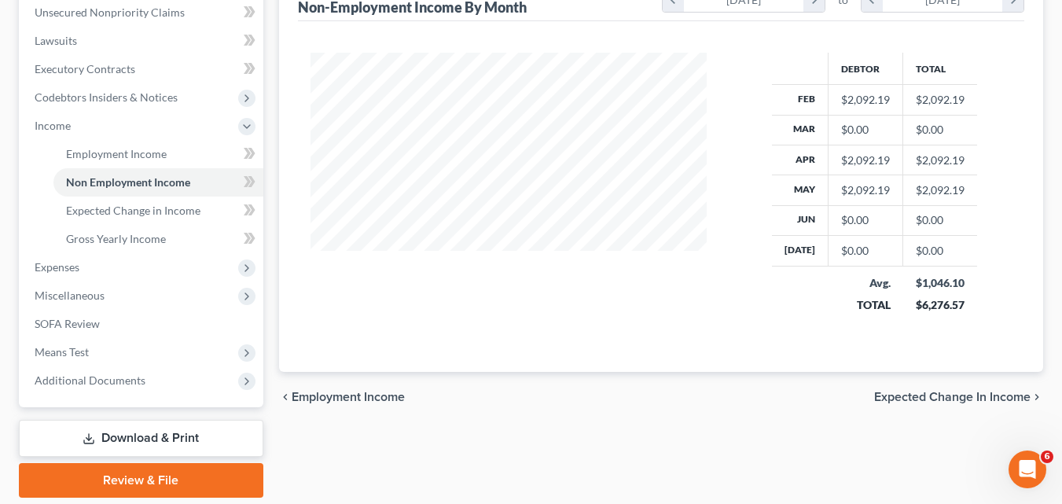
scroll to position [393, 0]
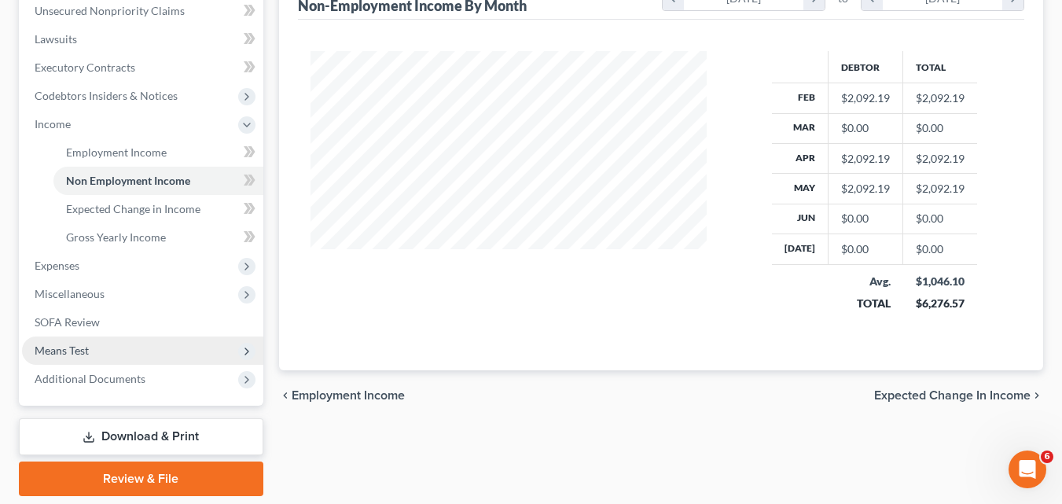
click at [81, 349] on span "Means Test" at bounding box center [62, 350] width 54 height 13
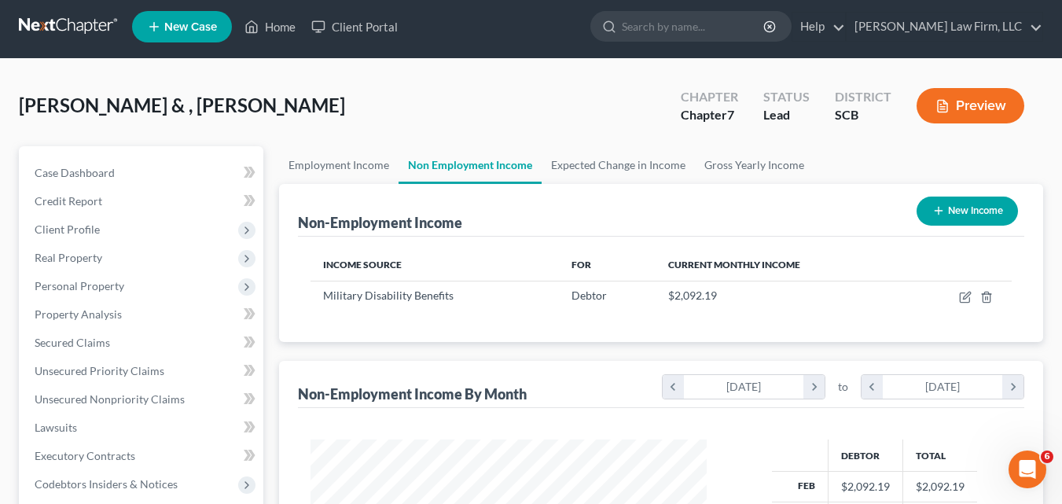
scroll to position [0, 0]
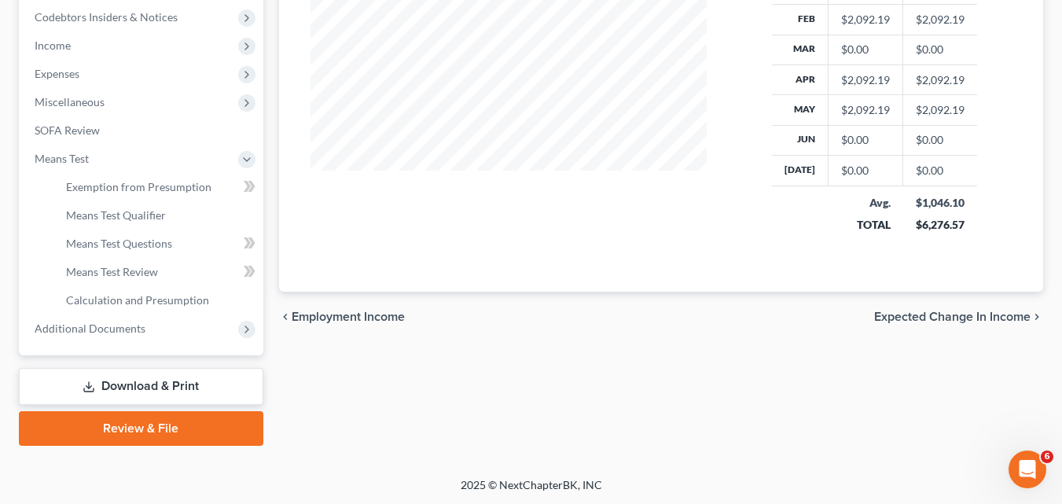
click at [370, 314] on span "Employment Income" at bounding box center [348, 317] width 113 height 13
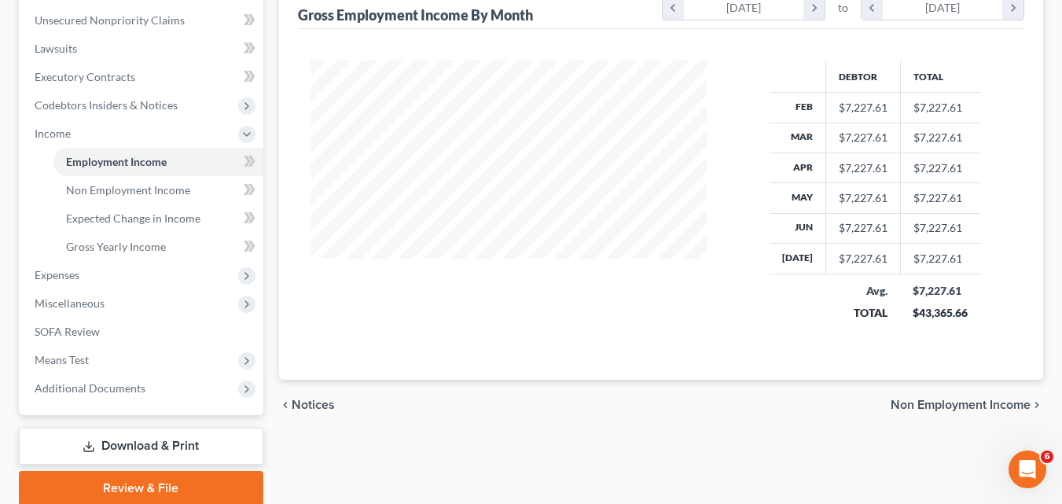
scroll to position [445, 0]
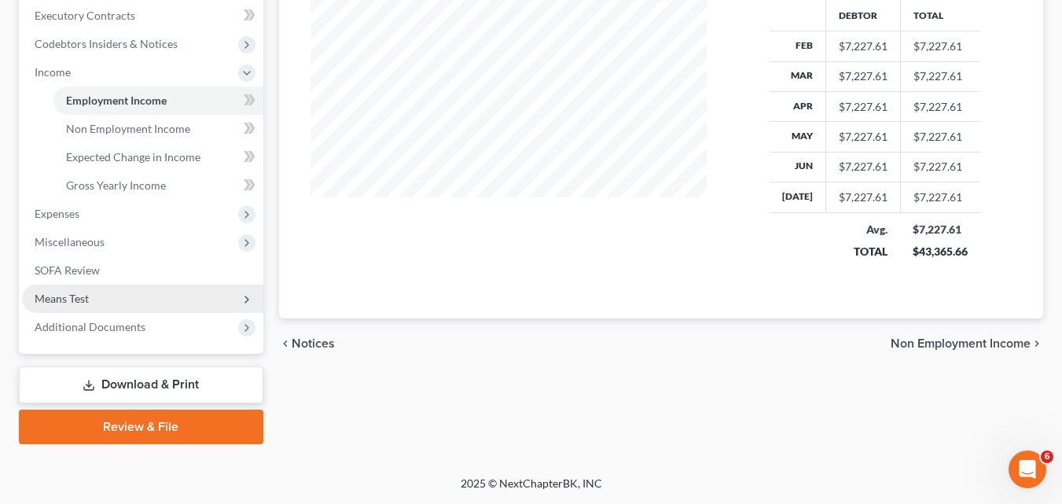
click at [111, 293] on span "Means Test" at bounding box center [142, 299] width 241 height 28
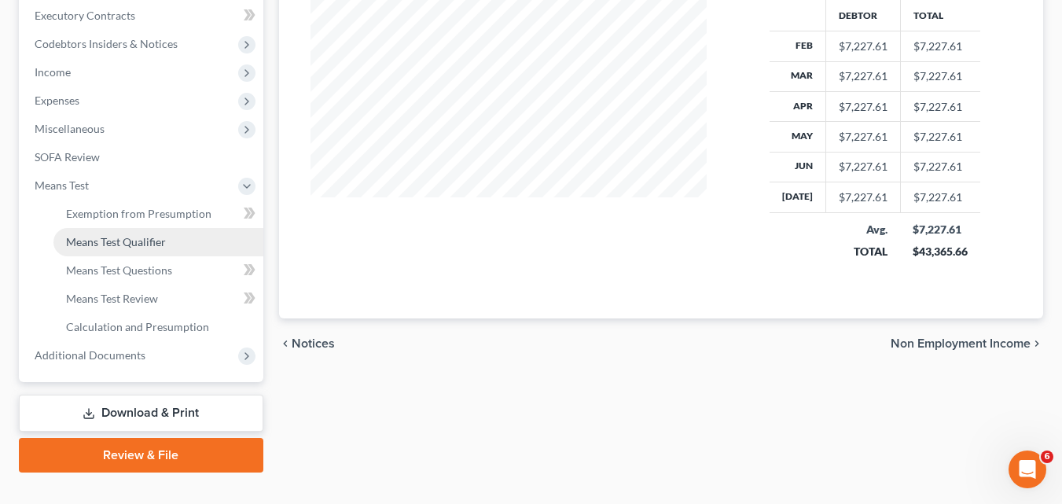
click at [131, 244] on span "Means Test Qualifier" at bounding box center [116, 241] width 100 height 13
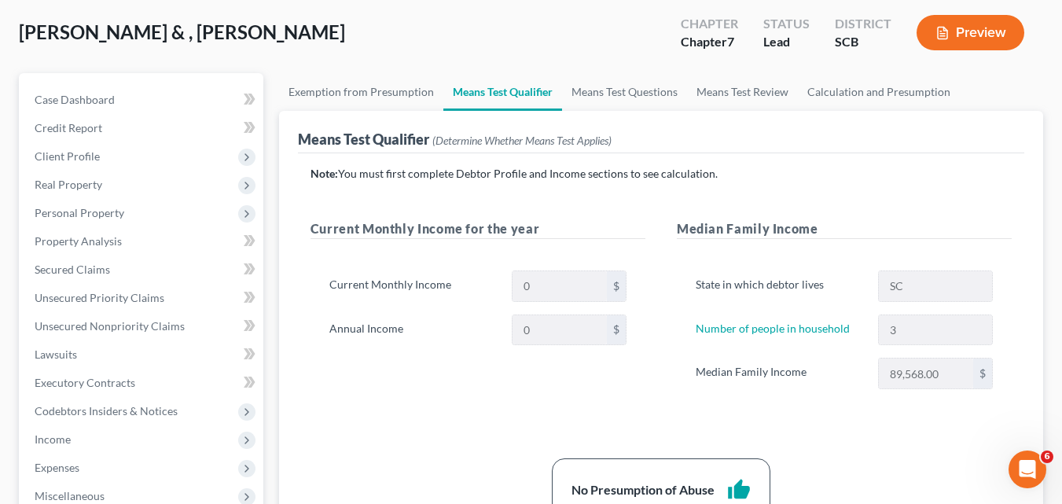
scroll to position [79, 0]
click at [622, 359] on div "Current Monthly Income 0 $ Annual Income 0 $" at bounding box center [478, 314] width 335 height 126
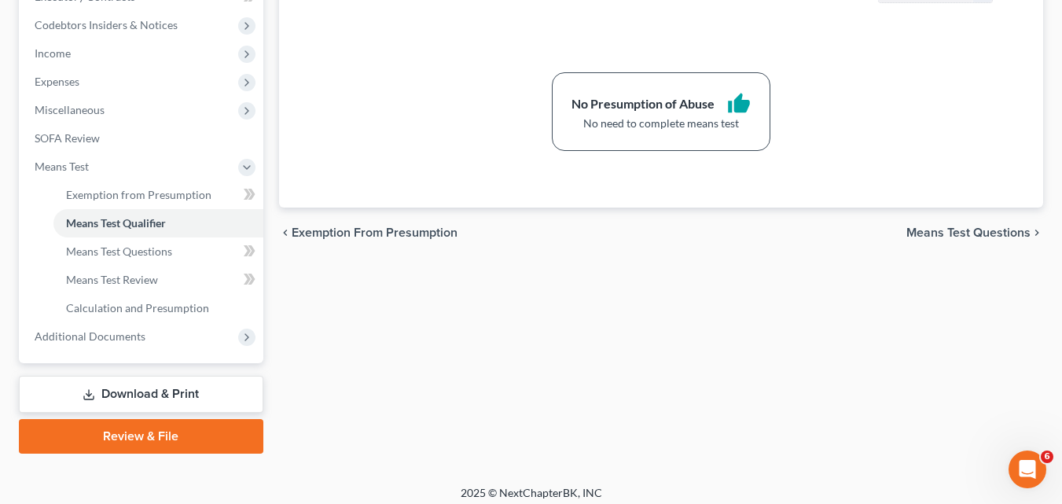
scroll to position [472, 0]
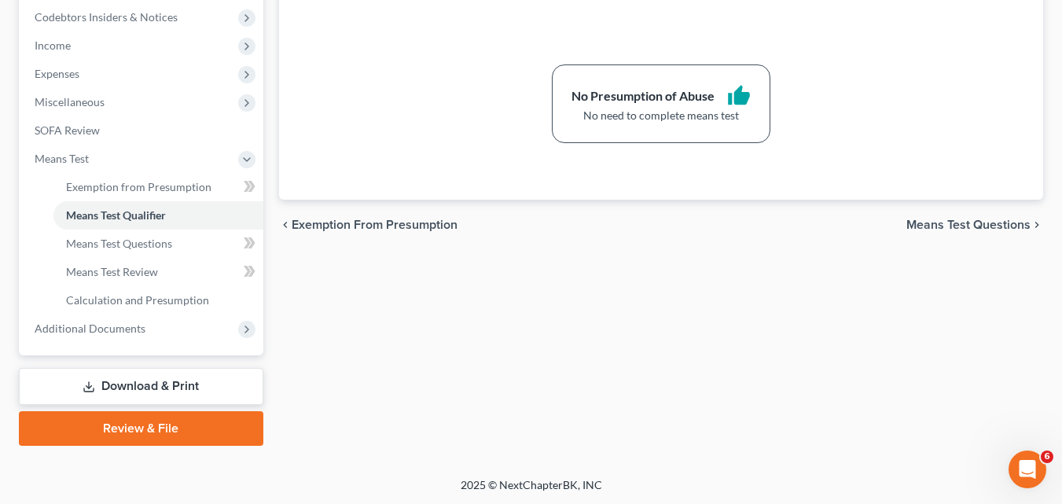
click at [982, 223] on span "Means Test Questions" at bounding box center [969, 225] width 124 height 13
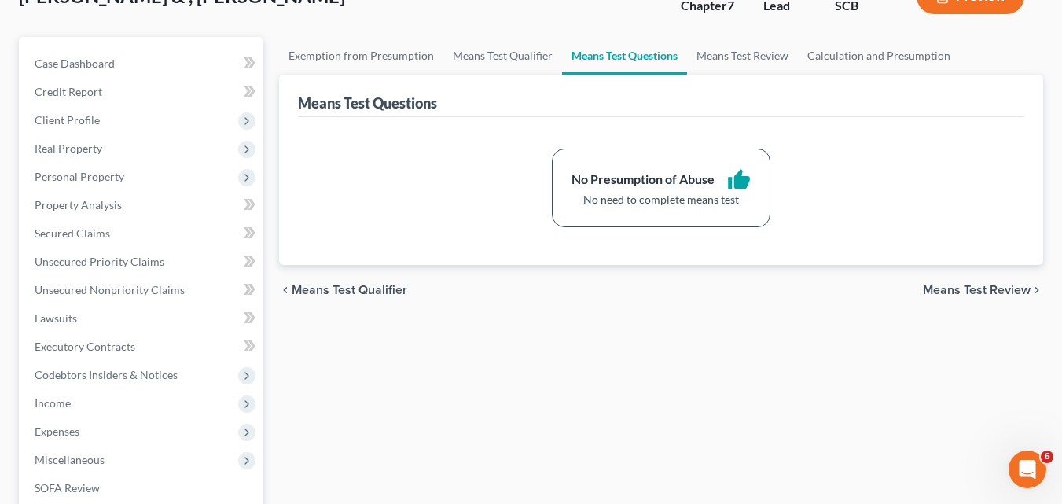
scroll to position [157, 0]
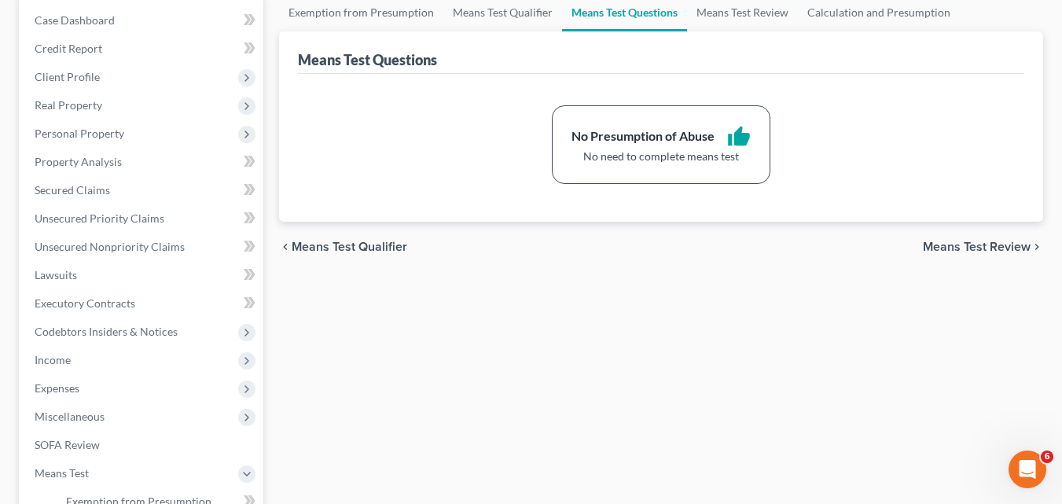
click at [987, 252] on span "Means Test Review" at bounding box center [977, 247] width 108 height 13
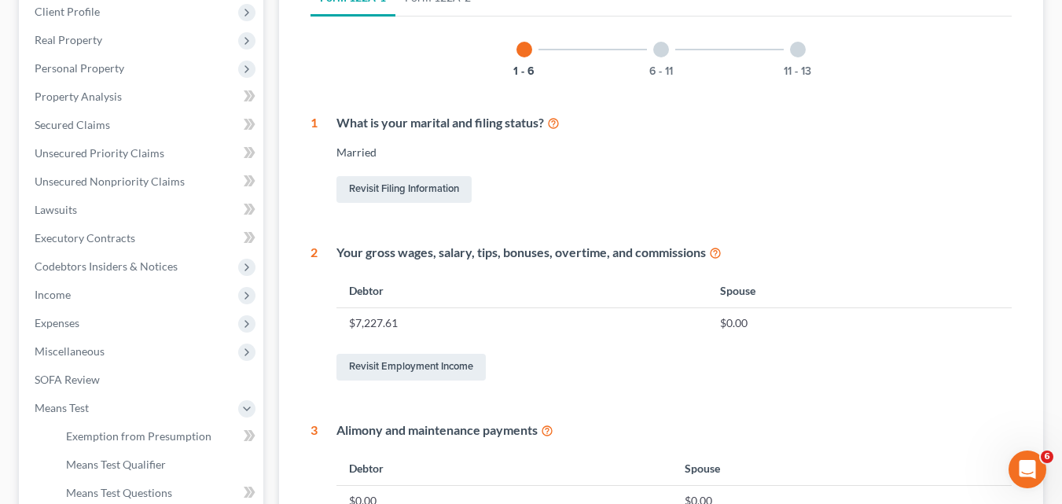
scroll to position [79, 0]
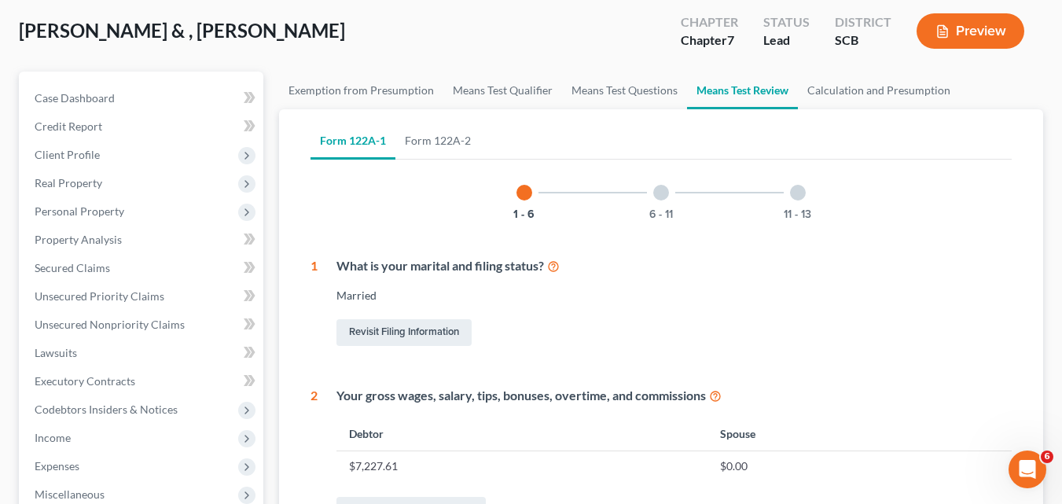
click at [664, 190] on div at bounding box center [661, 193] width 16 height 16
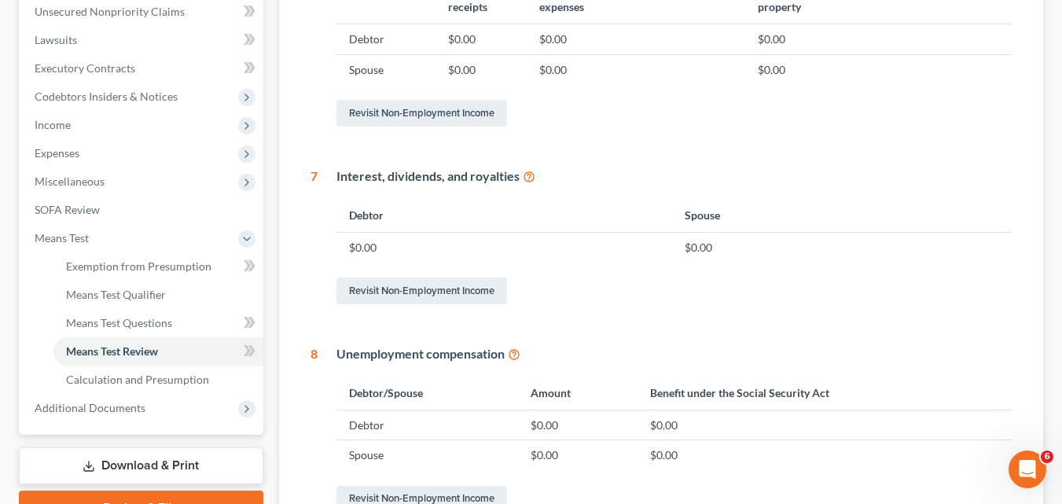
scroll to position [171, 0]
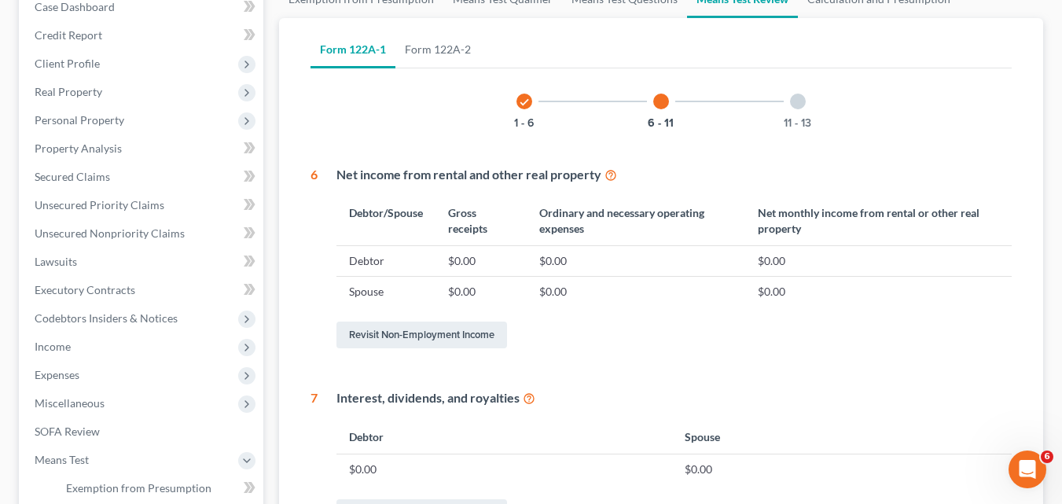
click at [798, 102] on div at bounding box center [798, 102] width 16 height 16
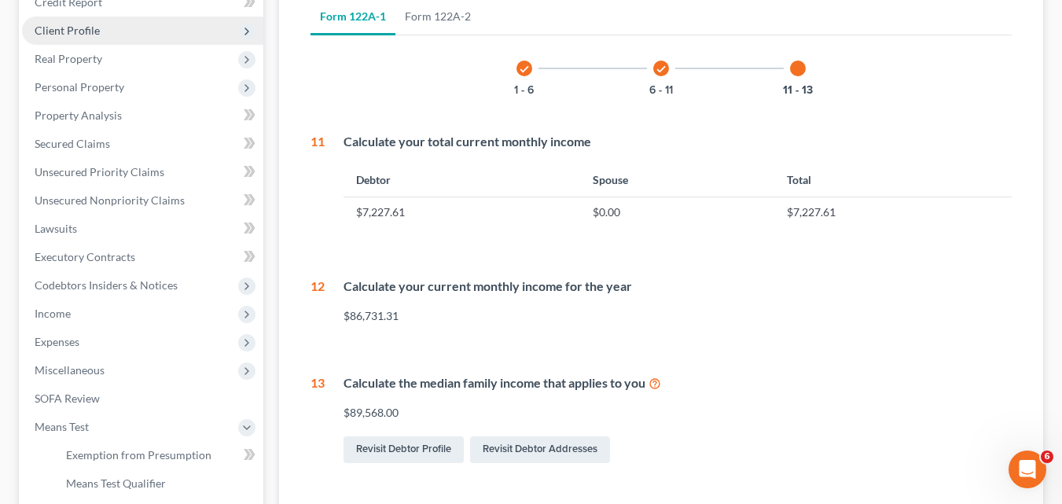
scroll to position [236, 0]
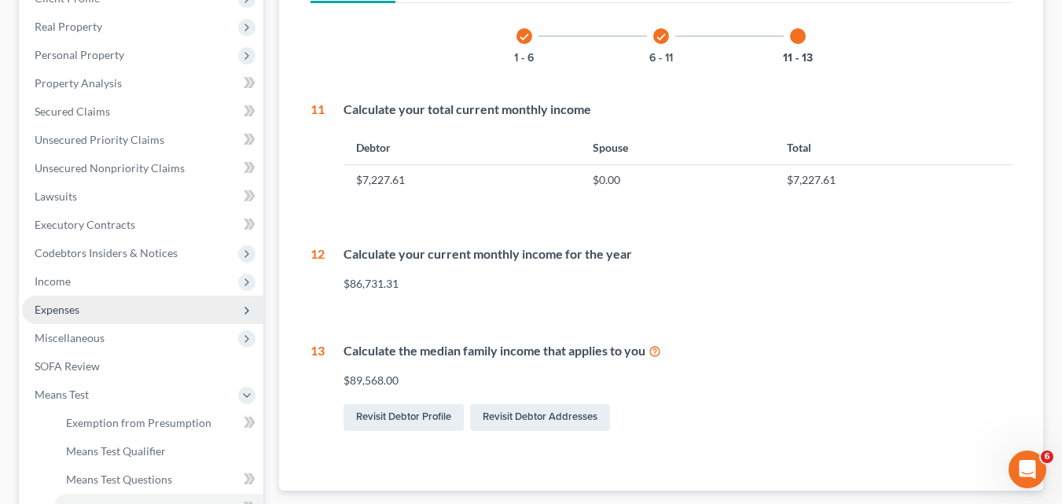
click at [140, 311] on span "Expenses" at bounding box center [142, 310] width 241 height 28
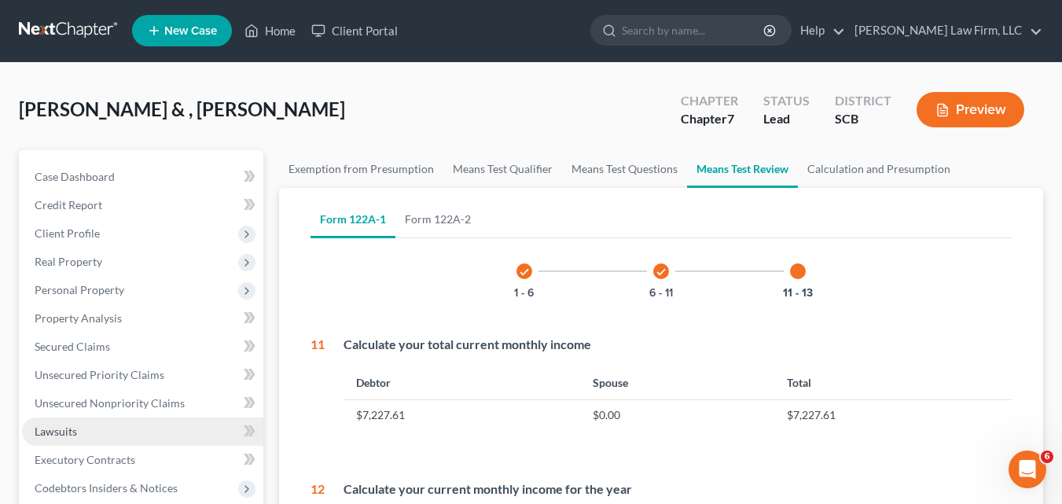
scroll to position [0, 0]
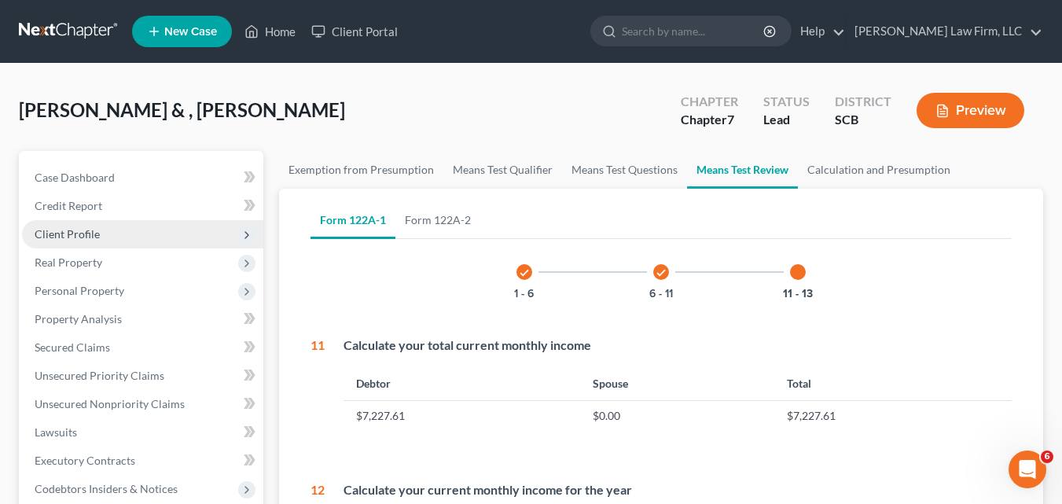
click at [98, 237] on span "Client Profile" at bounding box center [67, 233] width 65 height 13
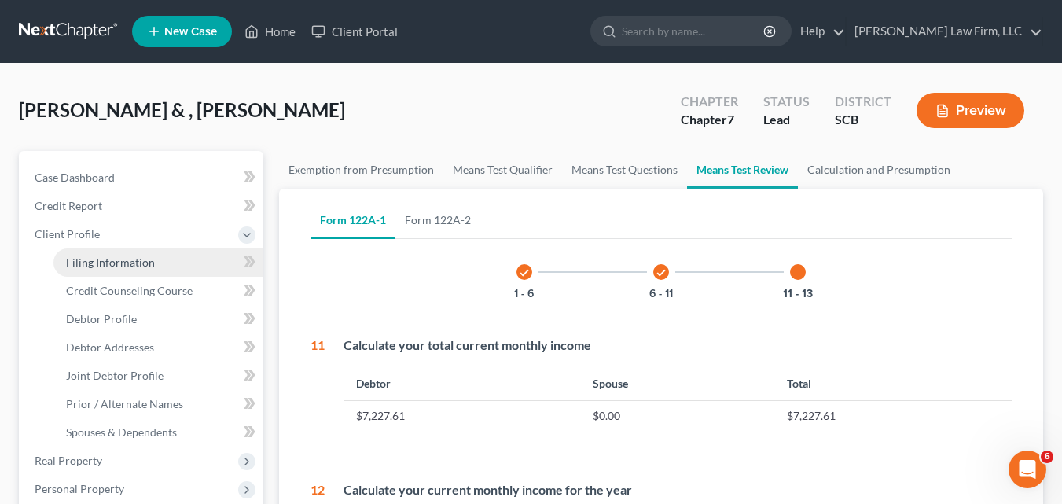
click at [121, 269] on link "Filing Information" at bounding box center [158, 262] width 210 height 28
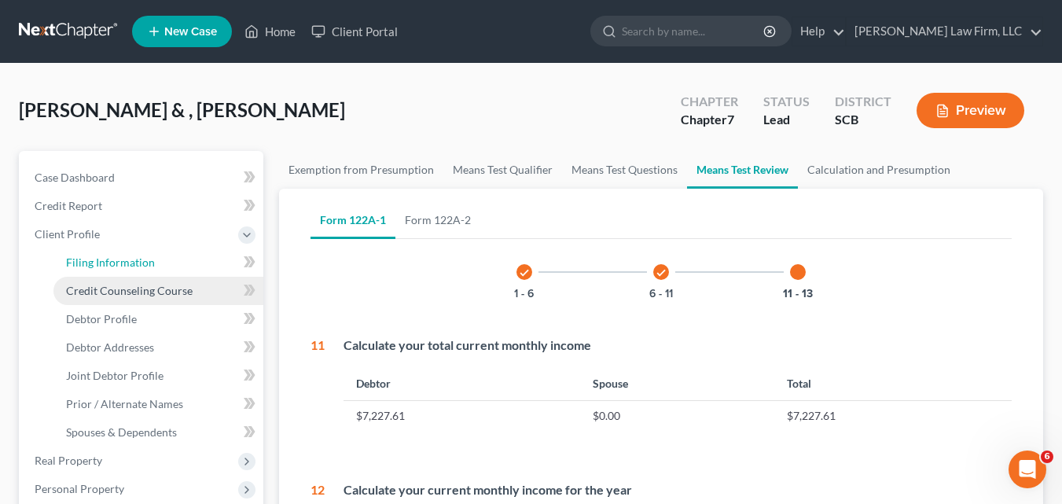
select select "1"
select select "0"
select select "72"
select select "0"
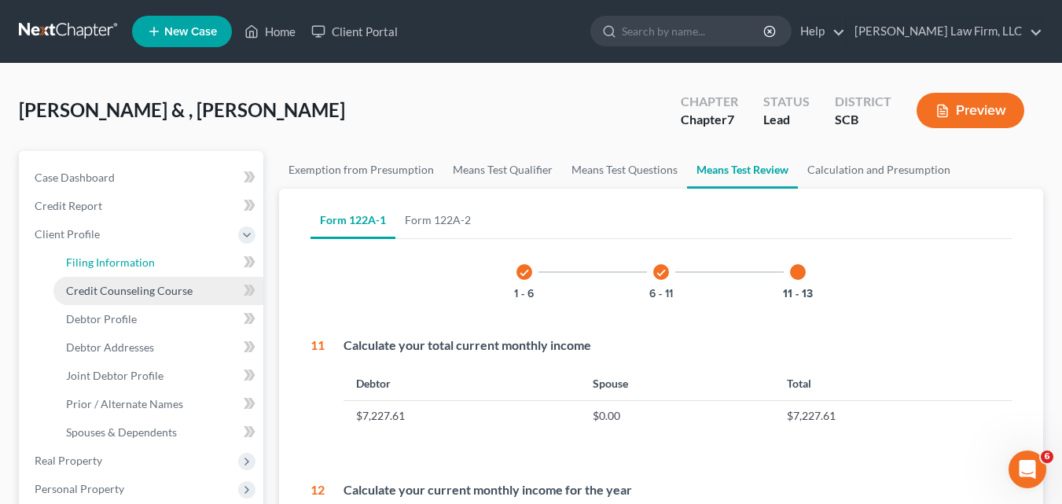
select select "42"
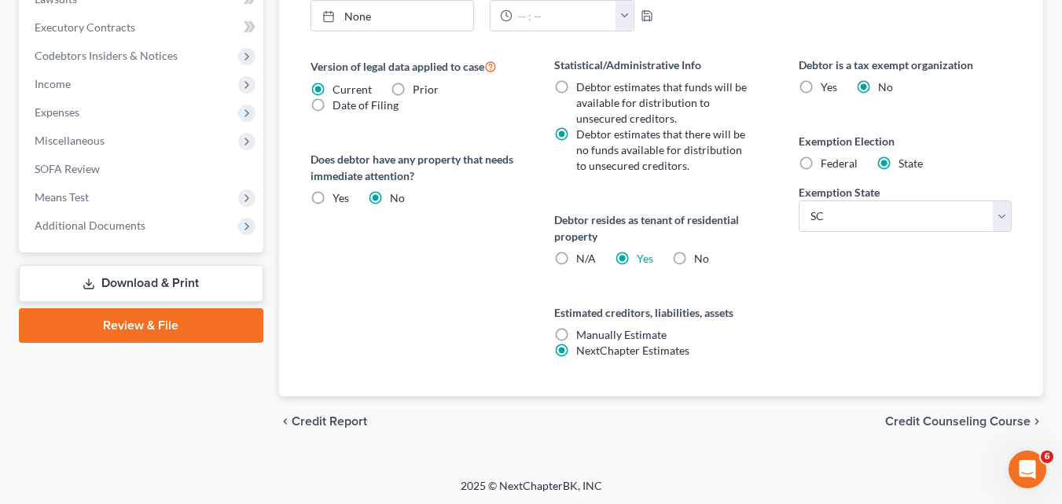
scroll to position [634, 0]
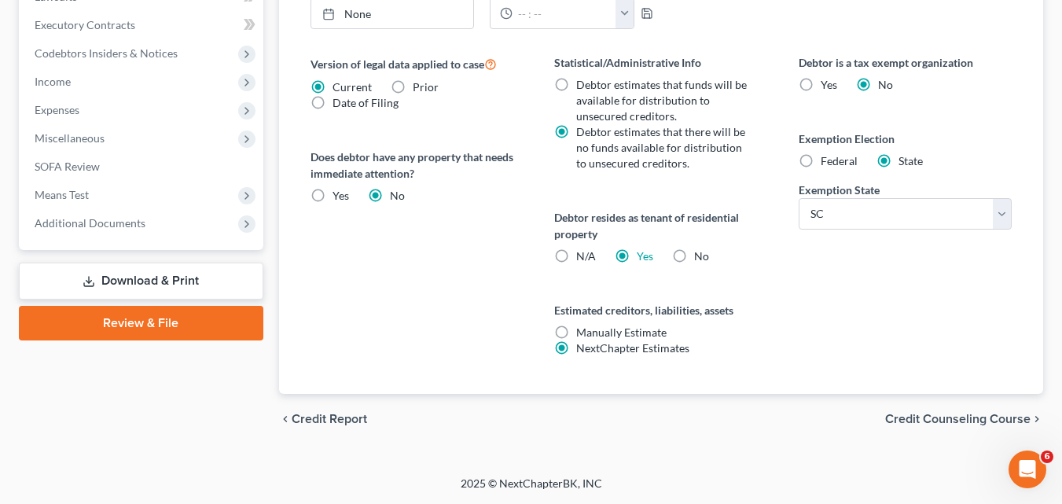
click at [959, 421] on span "Credit Counseling Course" at bounding box center [957, 419] width 145 height 13
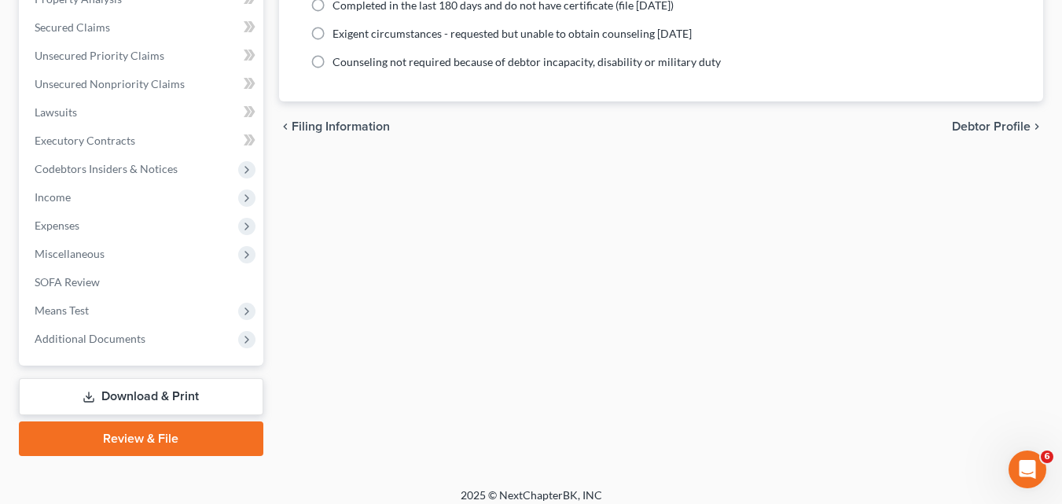
scroll to position [530, 0]
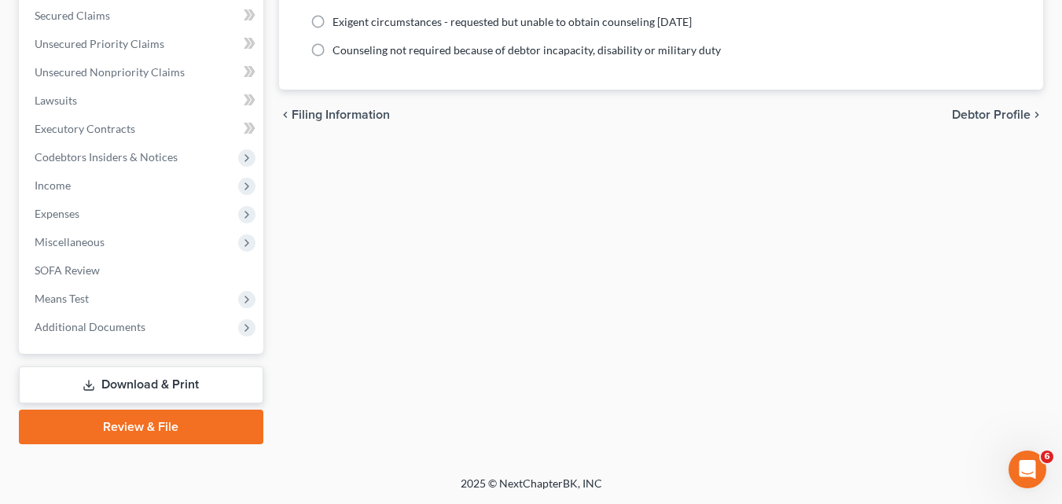
click at [986, 115] on span "Debtor Profile" at bounding box center [991, 115] width 79 height 13
select select "1"
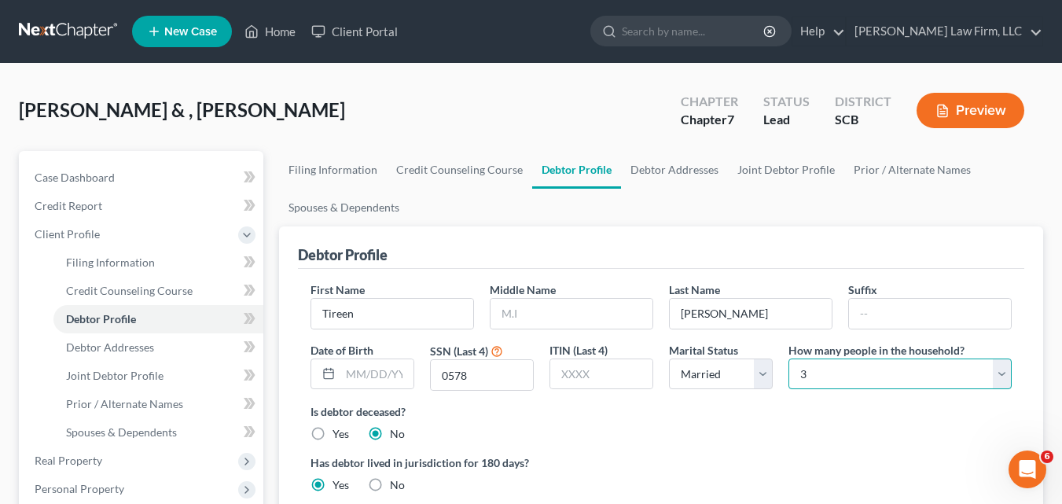
click at [1004, 372] on select "Select 1 2 3 4 5 6 7 8 9 10 11 12 13 14 15 16 17 18 19 20" at bounding box center [900, 374] width 223 height 31
select select "3"
click at [789, 359] on select "Select 1 2 3 4 5 6 7 8 9 10 11 12 13 14 15 16 17 18 19 20" at bounding box center [900, 374] width 223 height 31
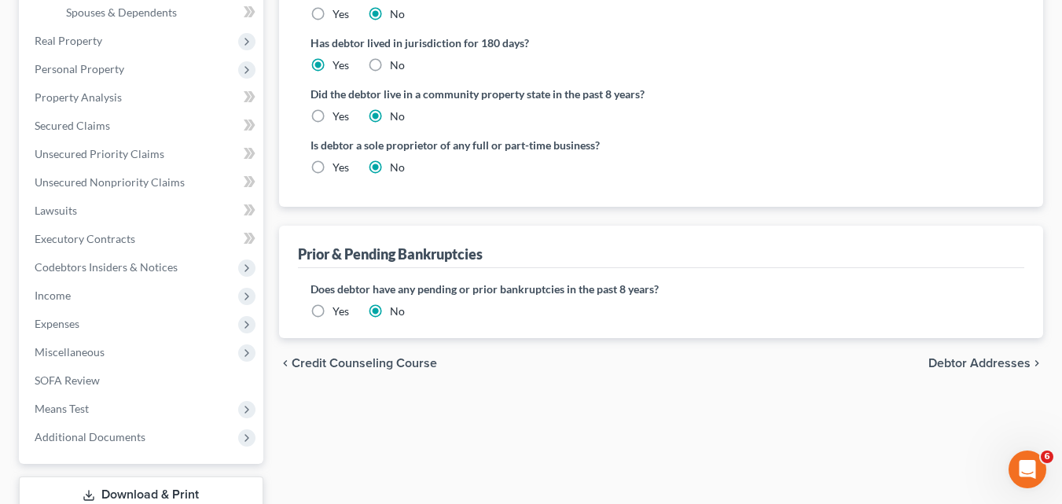
scroll to position [472, 0]
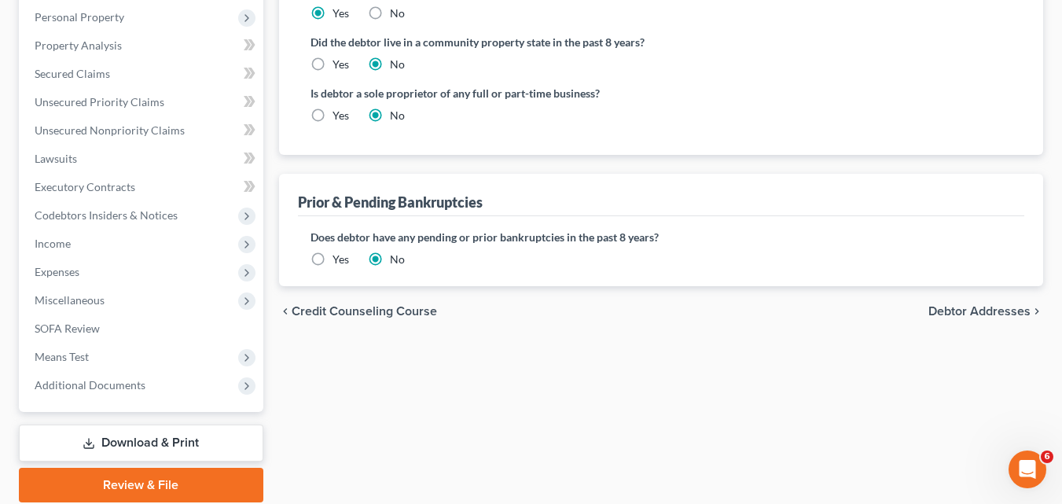
click at [979, 315] on span "Debtor Addresses" at bounding box center [980, 311] width 102 height 13
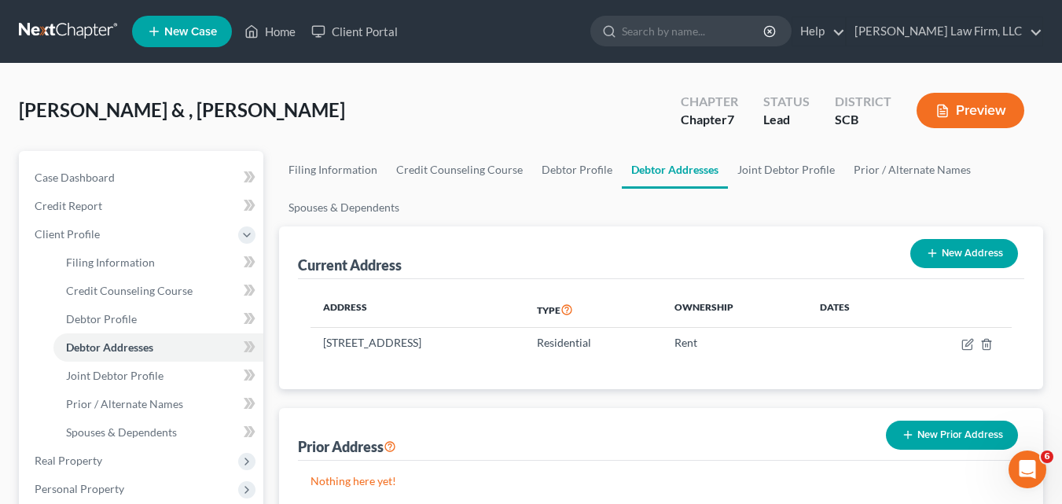
click at [990, 106] on button "Preview" at bounding box center [971, 110] width 108 height 35
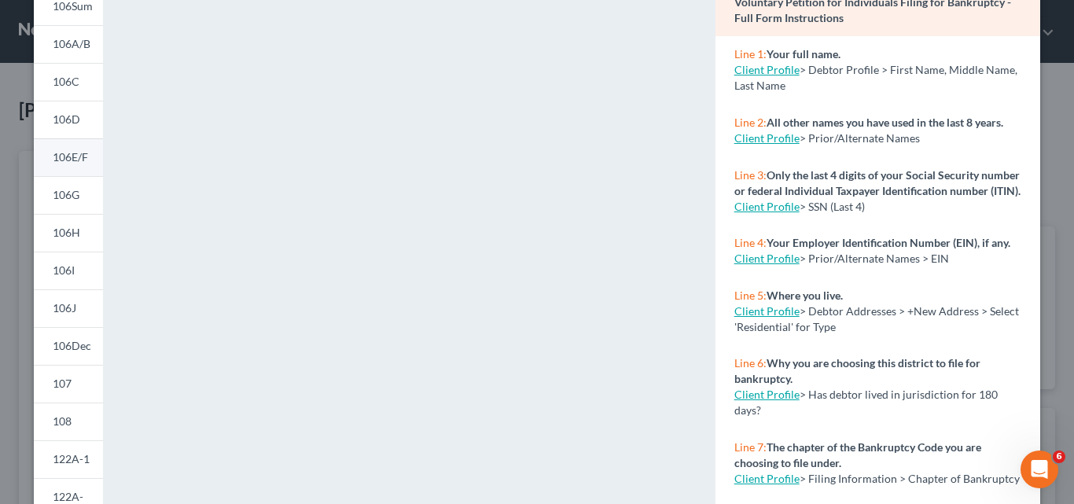
scroll to position [383, 0]
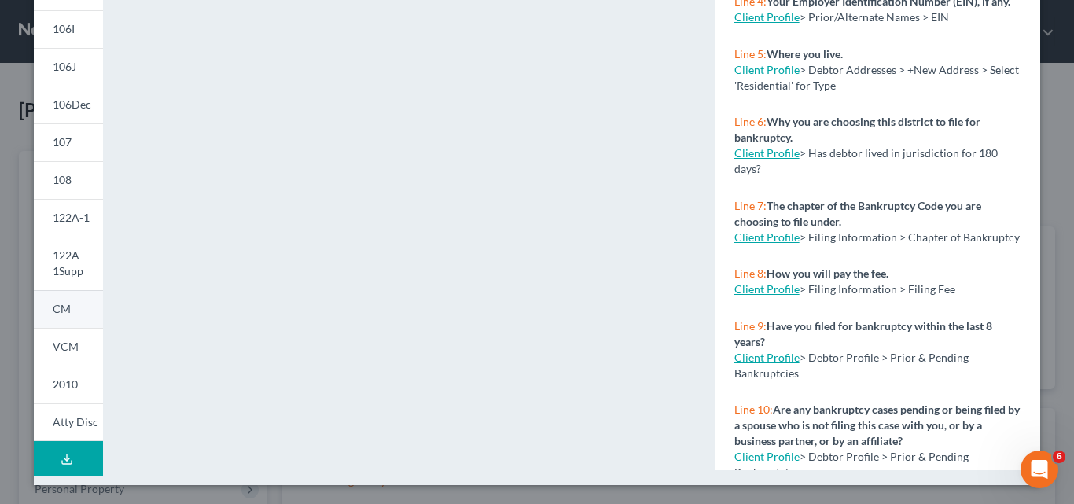
click at [61, 312] on span "CM" at bounding box center [62, 308] width 18 height 13
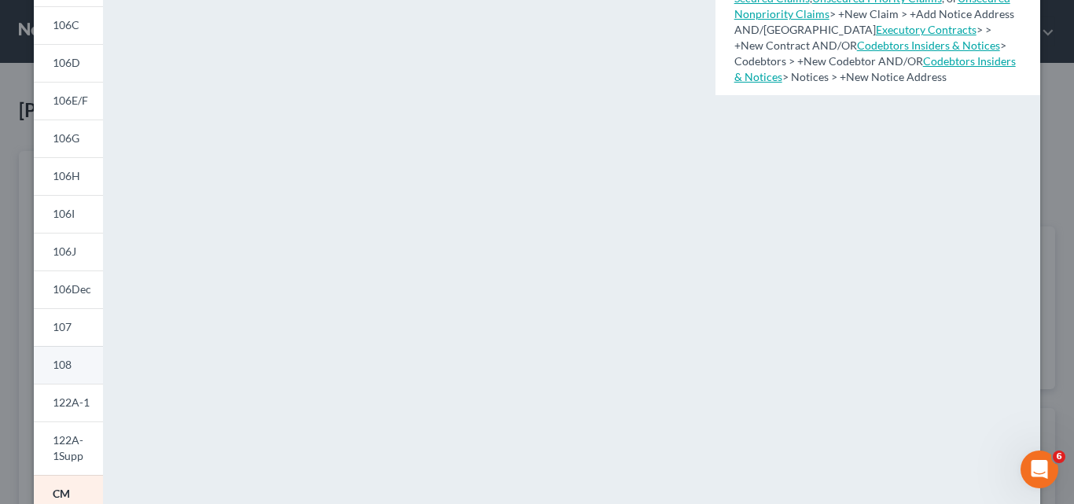
scroll to position [226, 0]
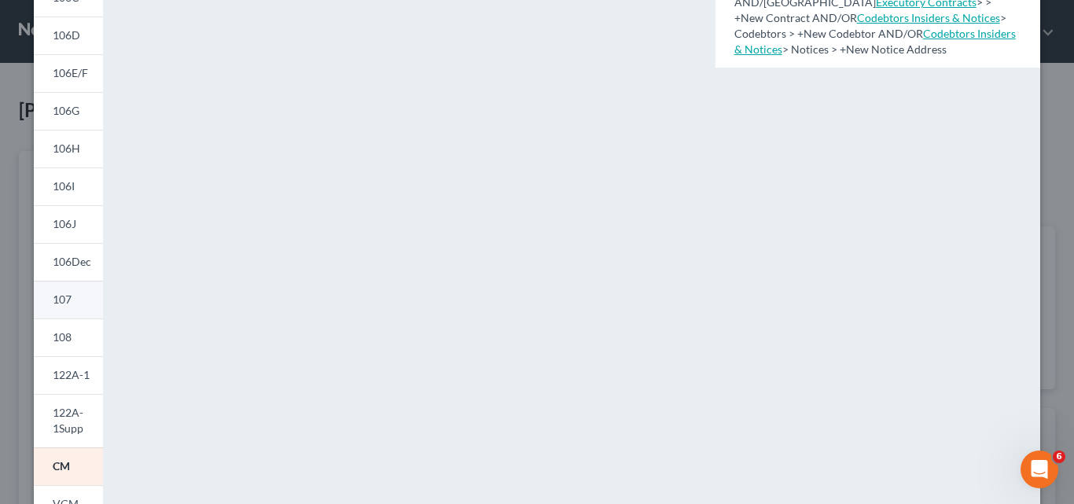
click at [64, 297] on span "107" at bounding box center [62, 299] width 19 height 13
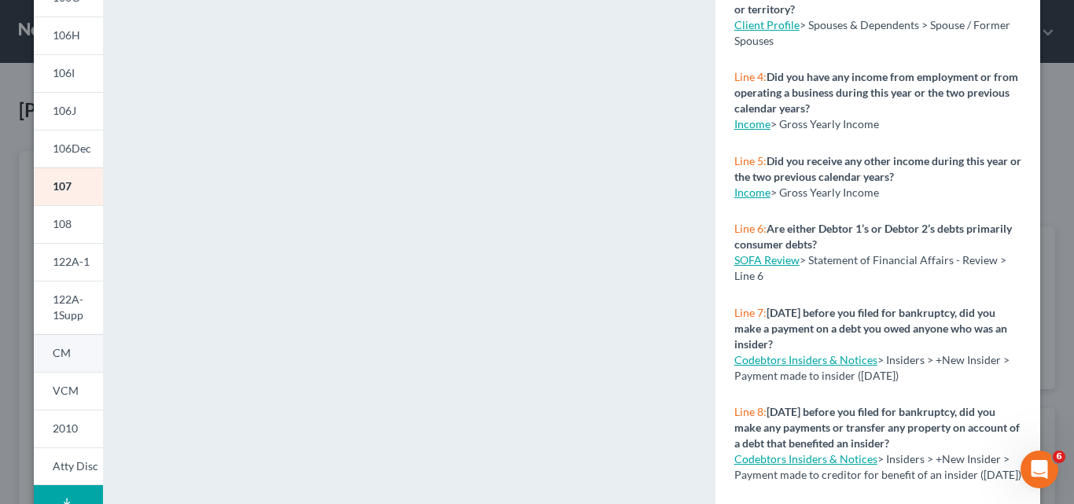
scroll to position [304, 0]
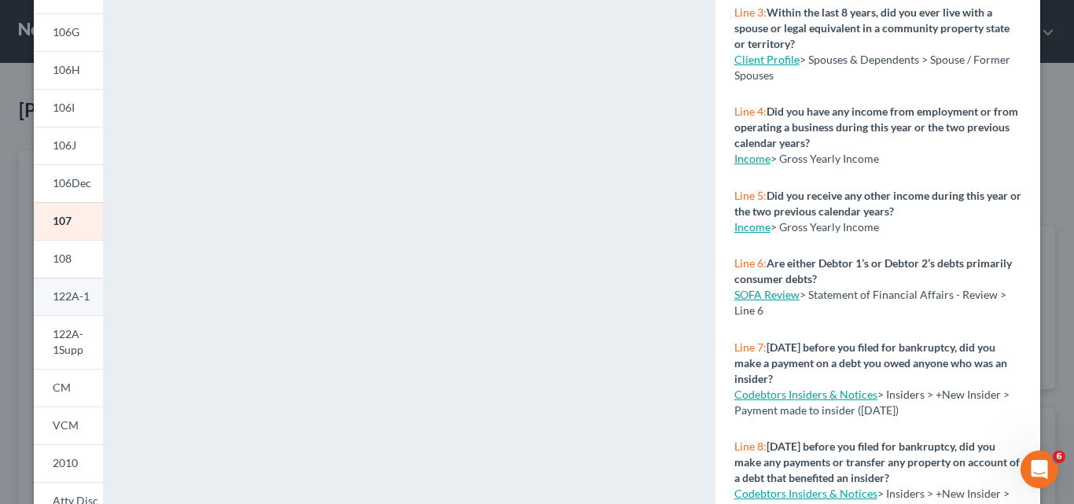
click at [66, 300] on span "122A-1" at bounding box center [71, 295] width 37 height 13
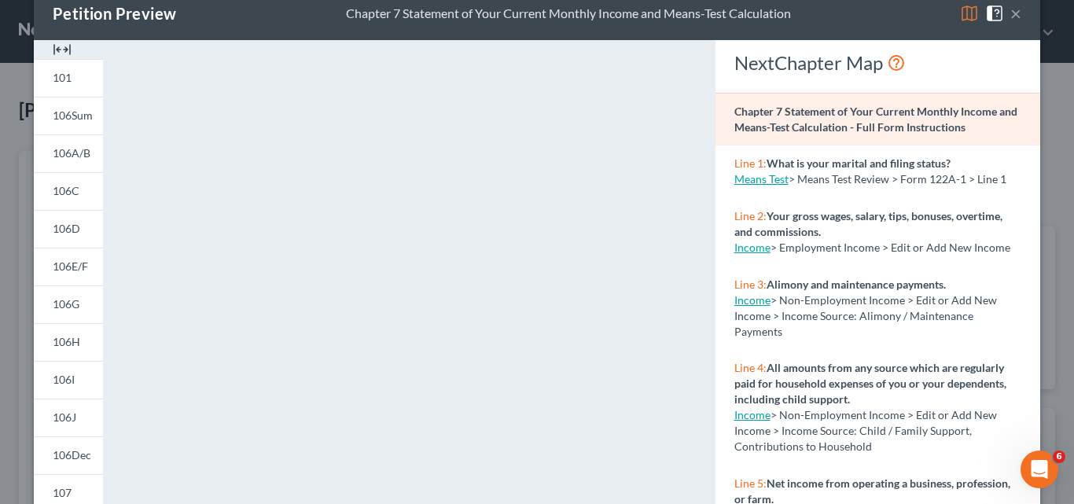
scroll to position [0, 0]
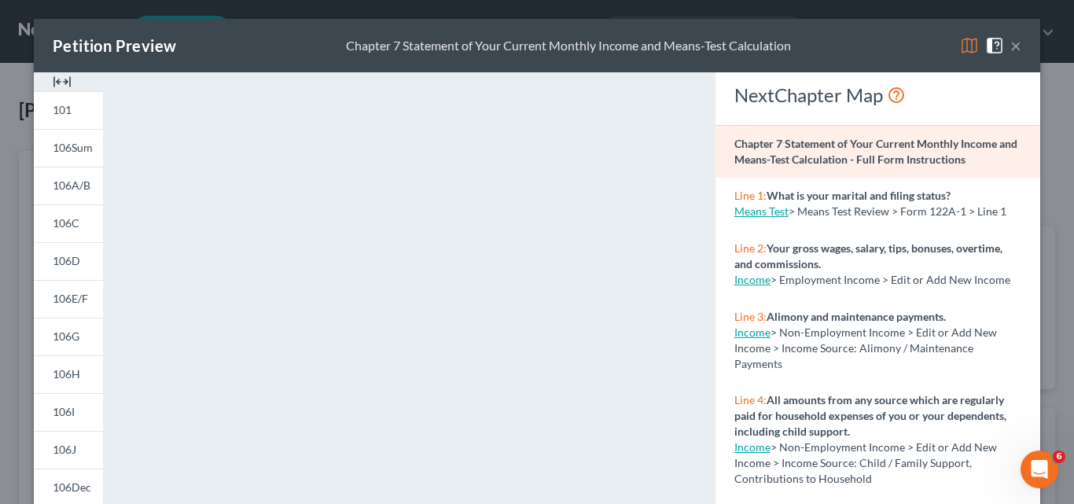
click at [966, 50] on img at bounding box center [969, 45] width 19 height 19
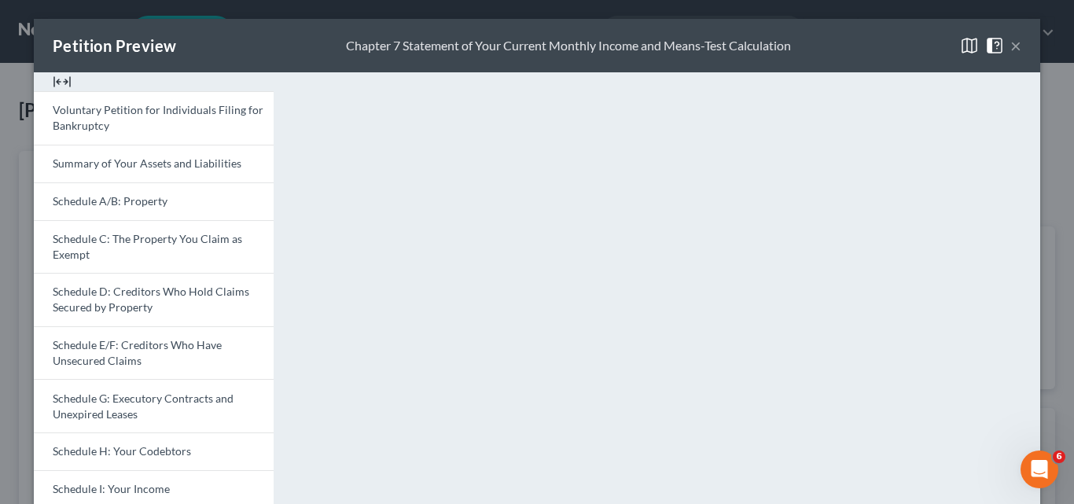
click at [1010, 46] on button "×" at bounding box center [1015, 45] width 11 height 19
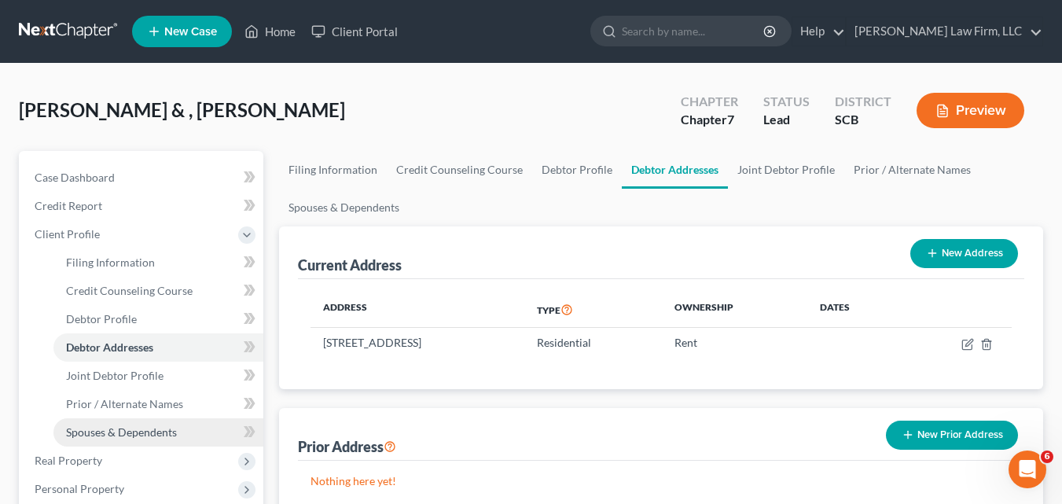
click at [142, 439] on link "Spouses & Dependents" at bounding box center [158, 432] width 210 height 28
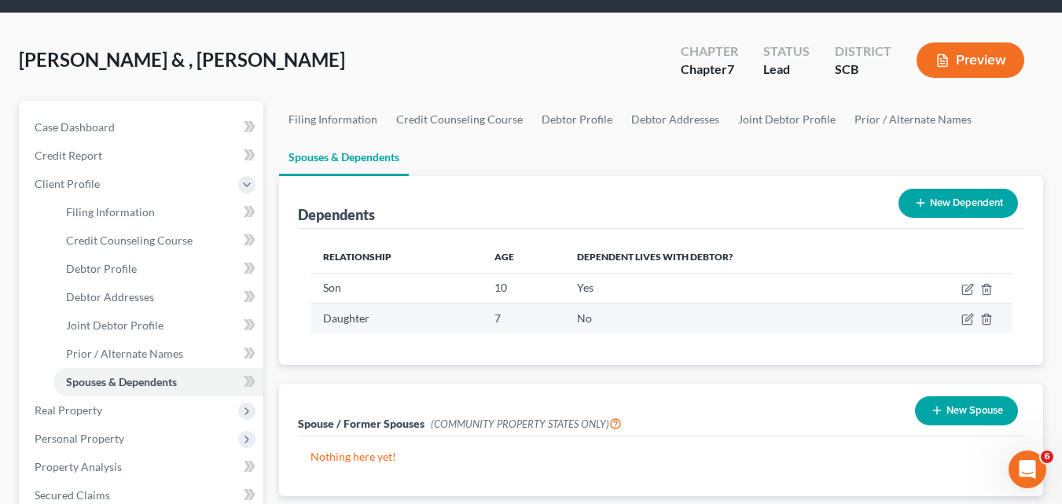
scroll to position [79, 0]
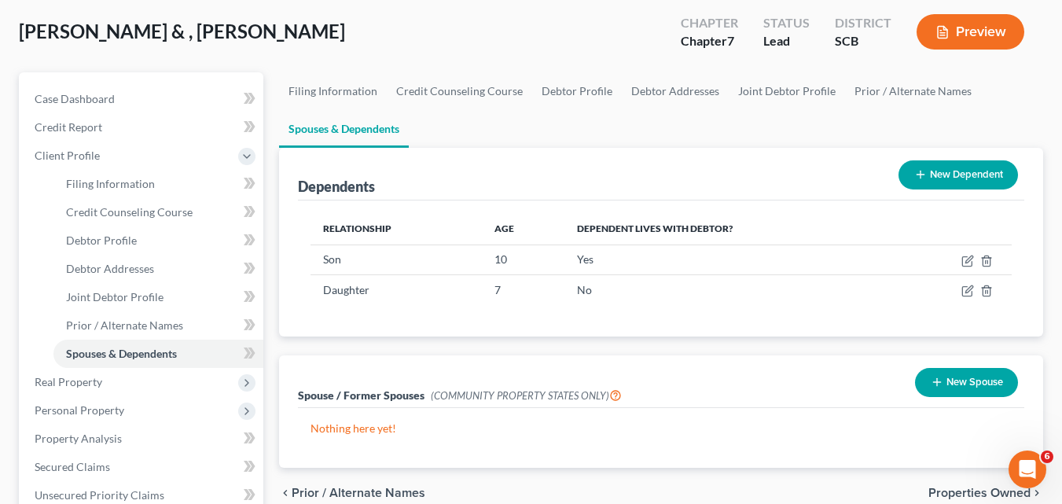
click at [977, 178] on button "New Dependent" at bounding box center [959, 174] width 120 height 29
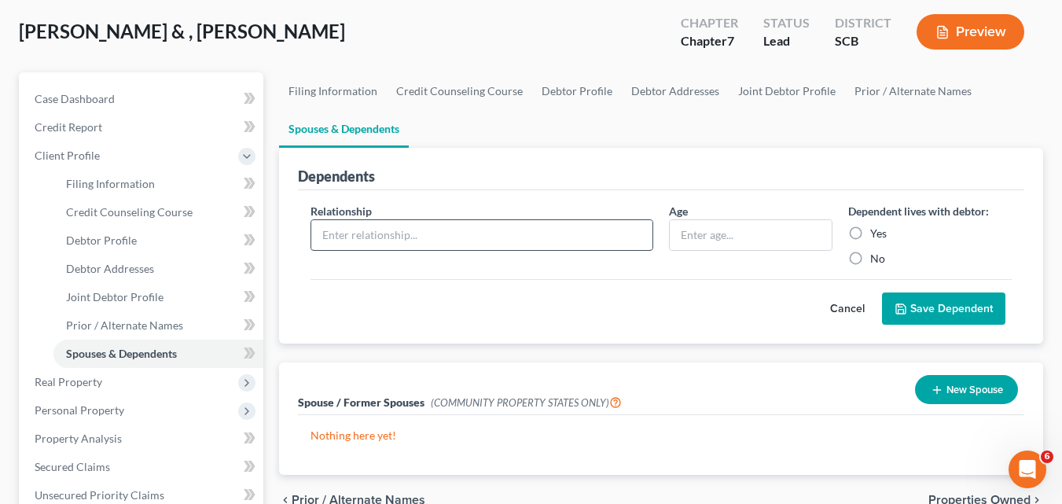
click at [446, 237] on input "text" at bounding box center [481, 235] width 341 height 30
type input "Son"
click at [747, 239] on input "text" at bounding box center [751, 235] width 162 height 30
type input "2 mos."
click at [870, 233] on label "Yes" at bounding box center [878, 234] width 17 height 16
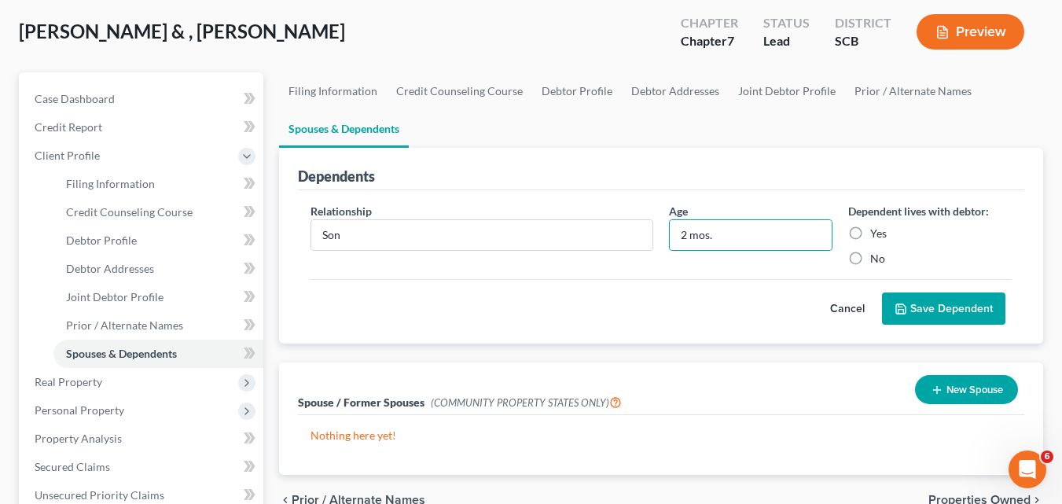
click at [877, 233] on input "Yes" at bounding box center [882, 231] width 10 height 10
radio input "true"
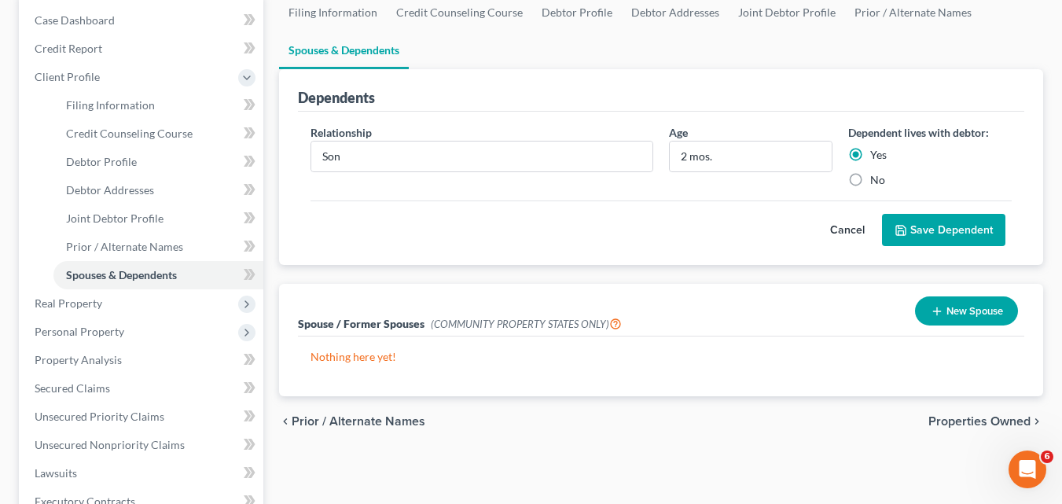
click at [959, 229] on button "Save Dependent" at bounding box center [943, 230] width 123 height 33
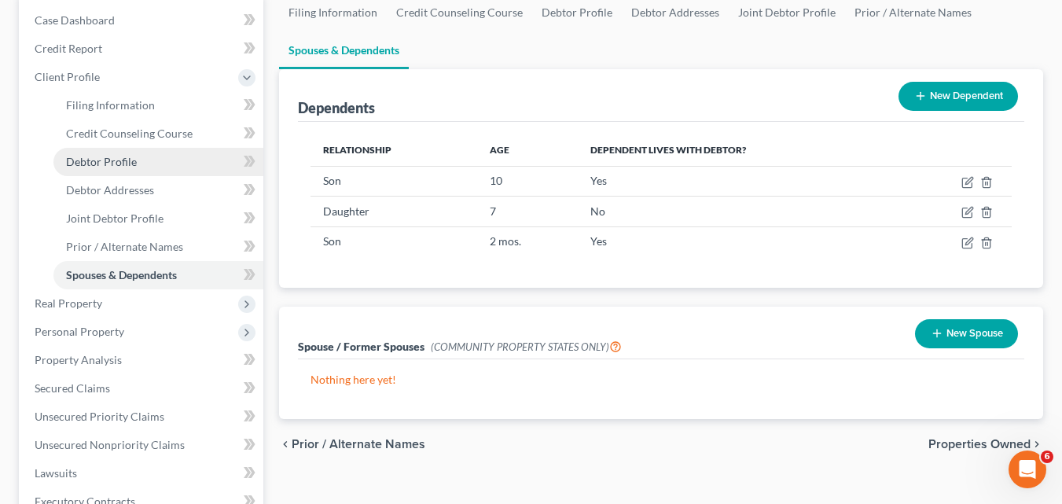
click at [120, 158] on span "Debtor Profile" at bounding box center [101, 161] width 71 height 13
select select "1"
select select "3"
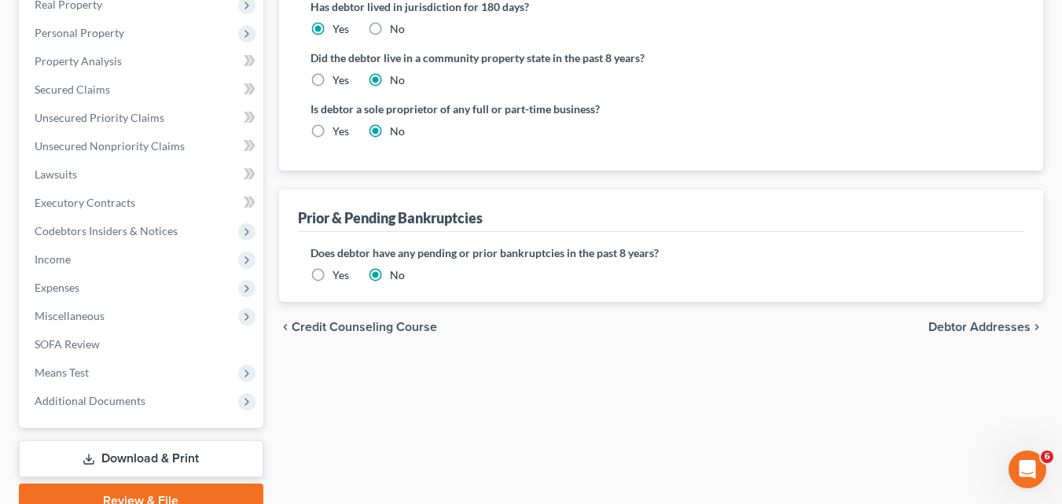
scroll to position [472, 0]
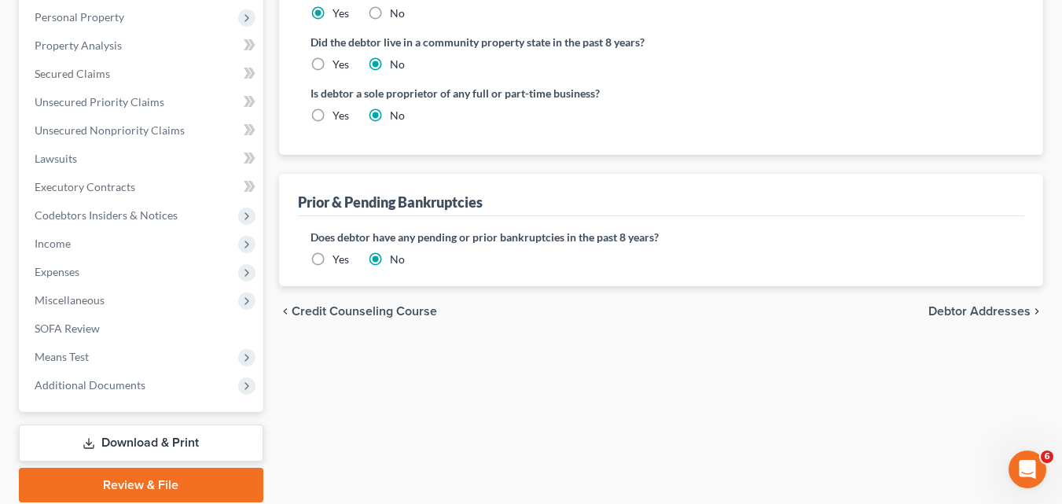
click at [992, 314] on span "Debtor Addresses" at bounding box center [980, 311] width 102 height 13
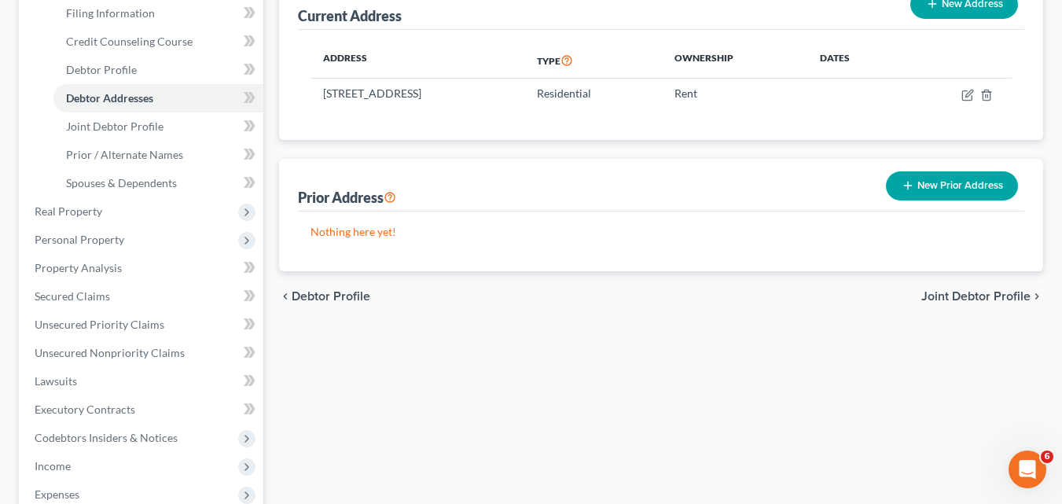
scroll to position [315, 0]
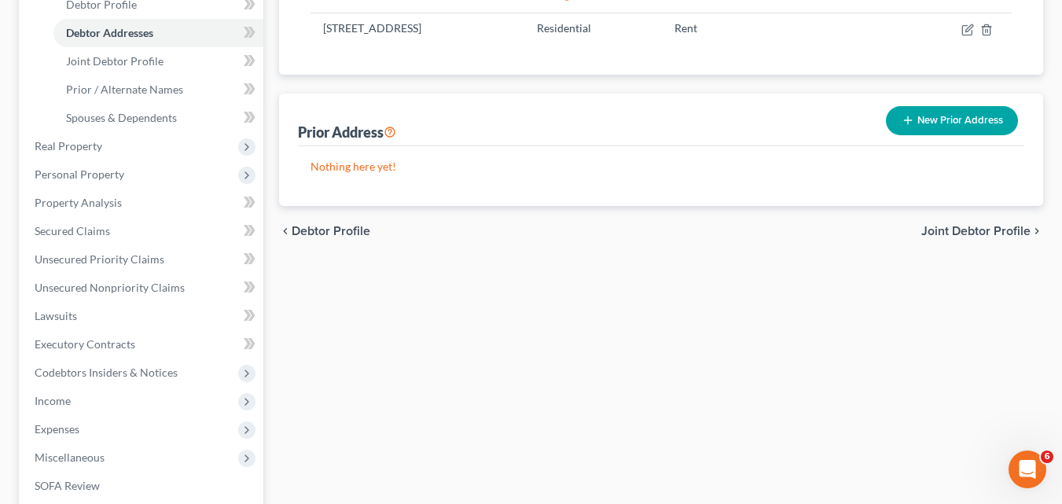
click at [977, 232] on span "Joint Debtor Profile" at bounding box center [976, 231] width 109 height 13
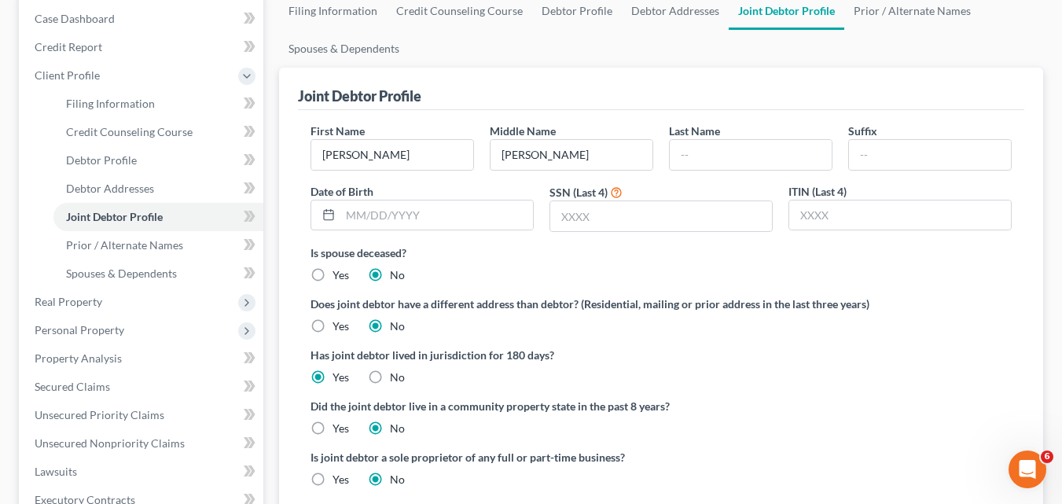
scroll to position [157, 0]
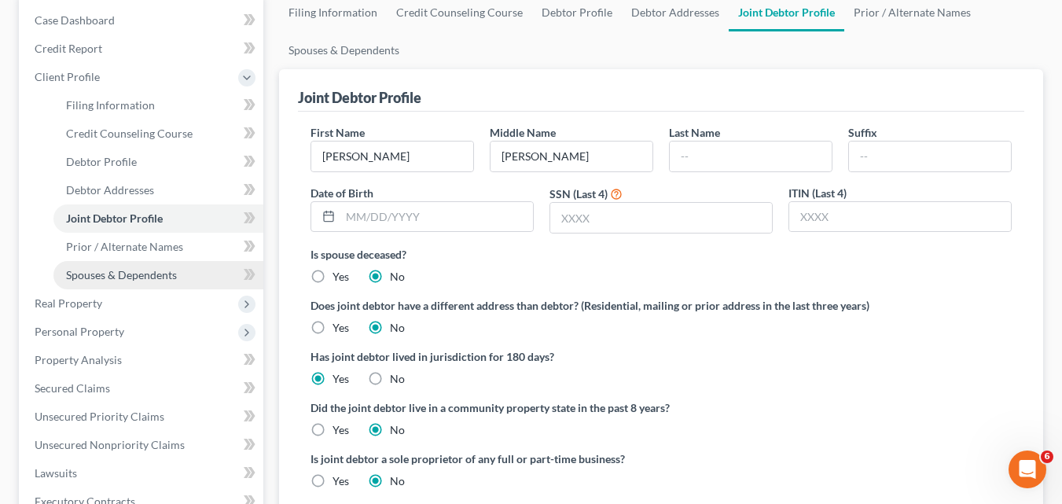
click at [123, 282] on link "Spouses & Dependents" at bounding box center [158, 275] width 210 height 28
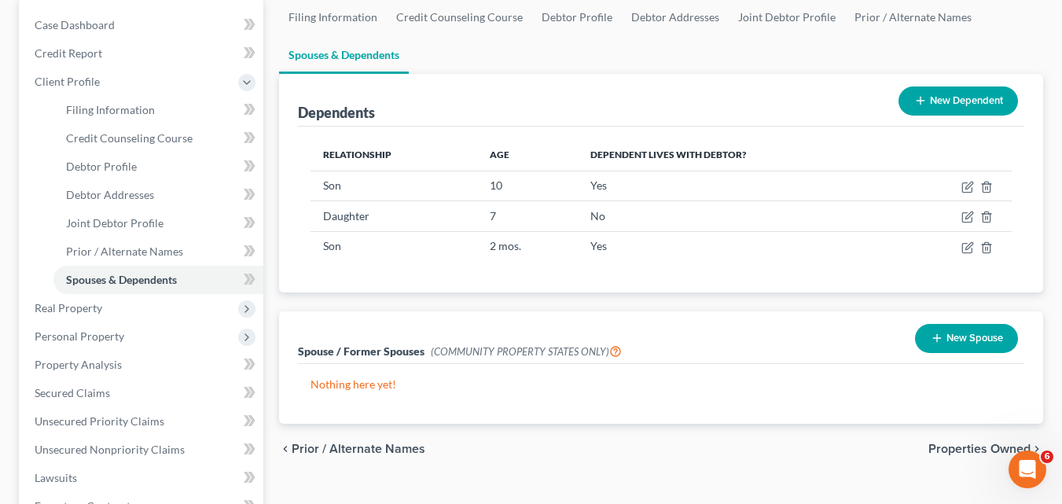
scroll to position [157, 0]
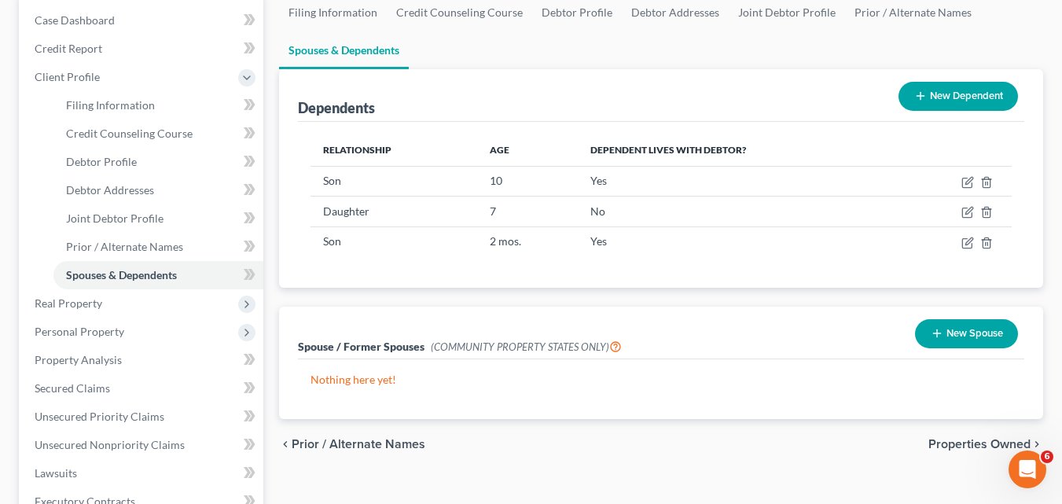
click at [970, 340] on button "New Spouse" at bounding box center [966, 333] width 103 height 29
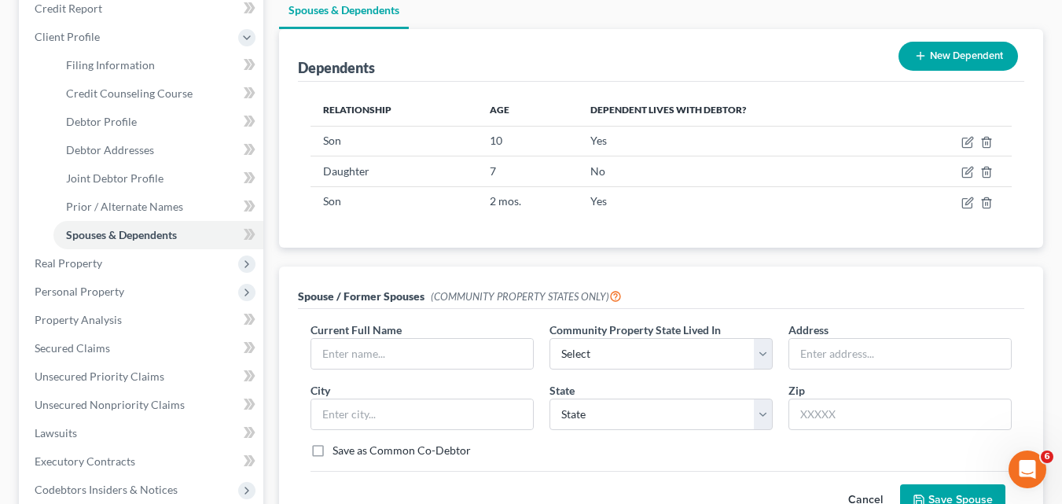
scroll to position [236, 0]
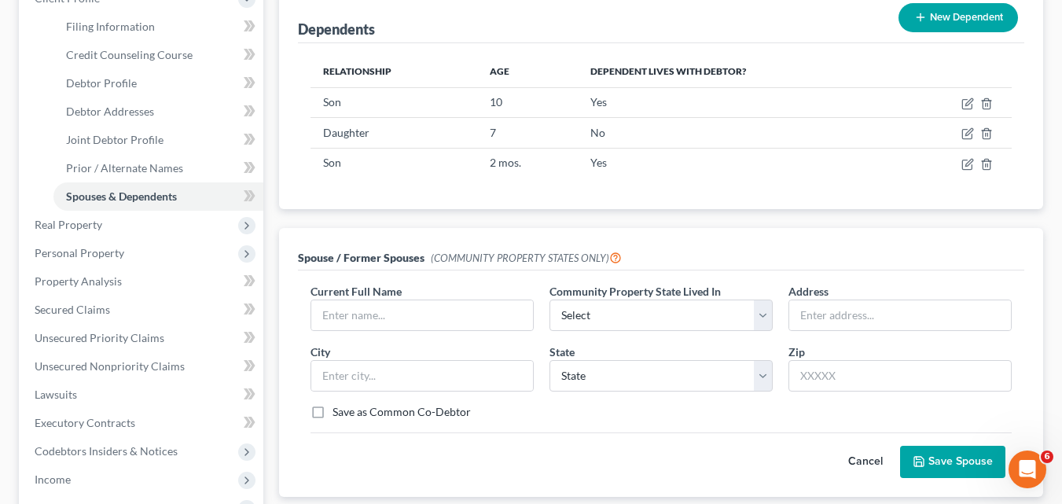
click at [857, 462] on button "Cancel" at bounding box center [865, 462] width 69 height 31
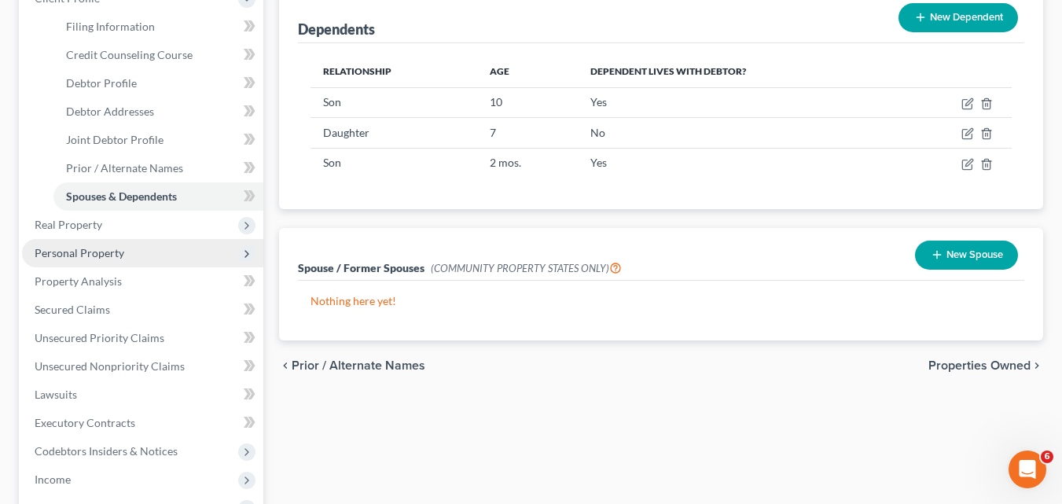
click at [102, 247] on span "Personal Property" at bounding box center [80, 252] width 90 height 13
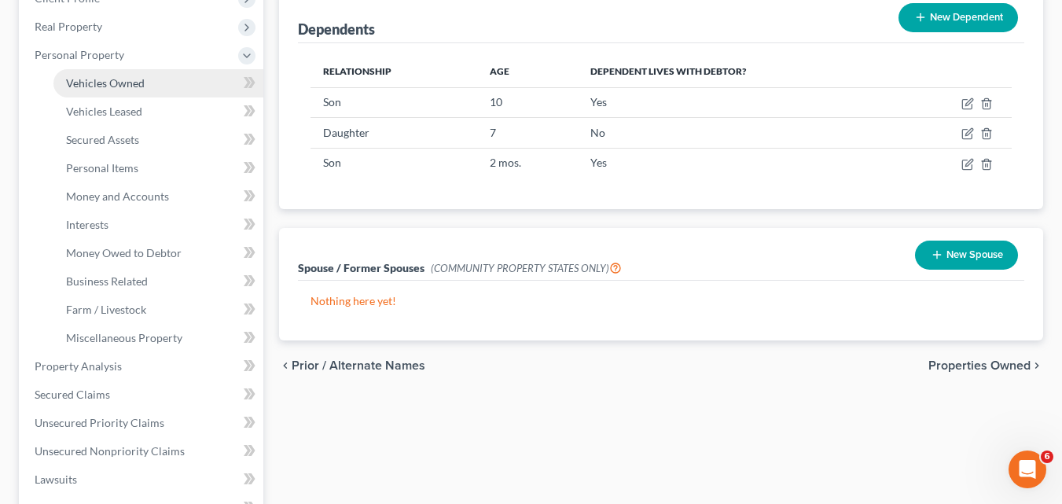
click at [132, 86] on span "Vehicles Owned" at bounding box center [105, 82] width 79 height 13
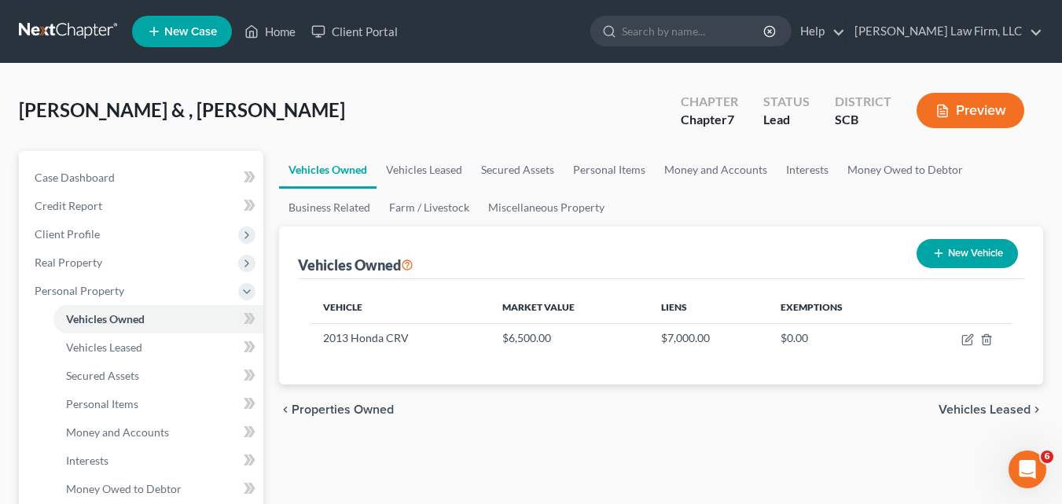
click at [982, 410] on span "Vehicles Leased" at bounding box center [985, 409] width 92 height 13
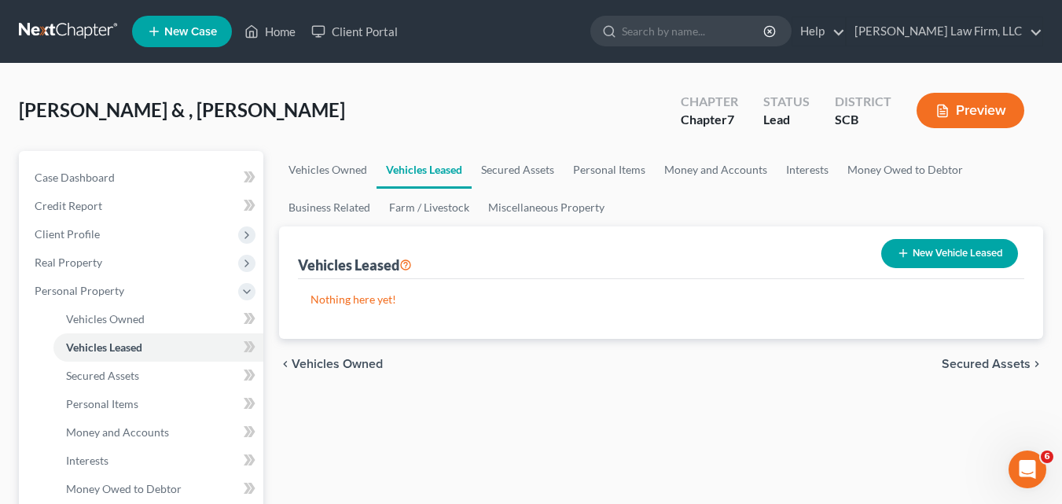
click at [990, 366] on span "Secured Assets" at bounding box center [986, 364] width 89 height 13
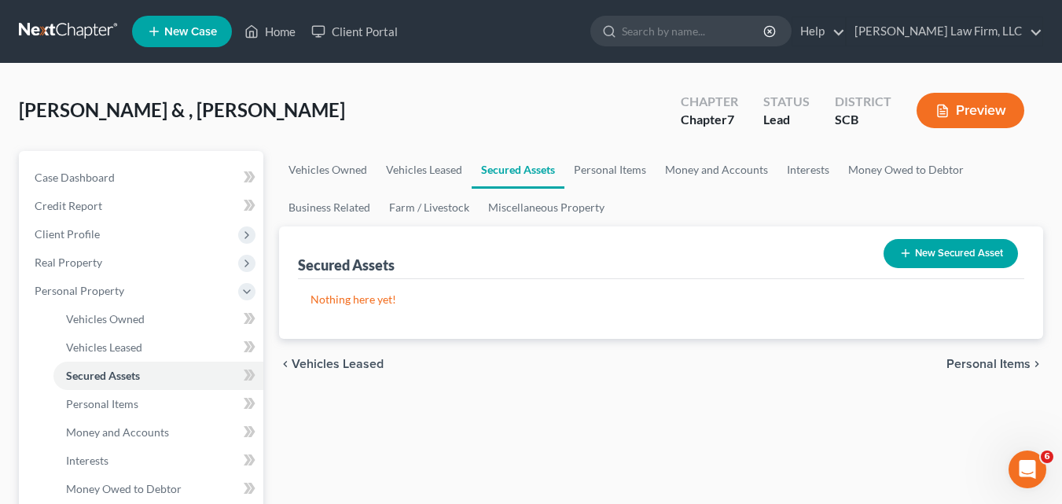
click at [989, 366] on span "Personal Items" at bounding box center [989, 364] width 84 height 13
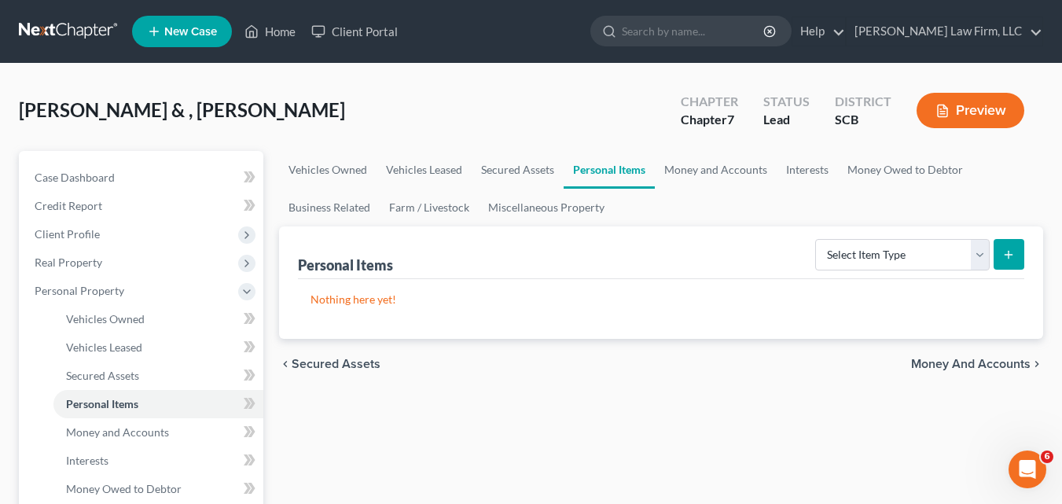
click at [988, 366] on span "Money and Accounts" at bounding box center [971, 364] width 120 height 13
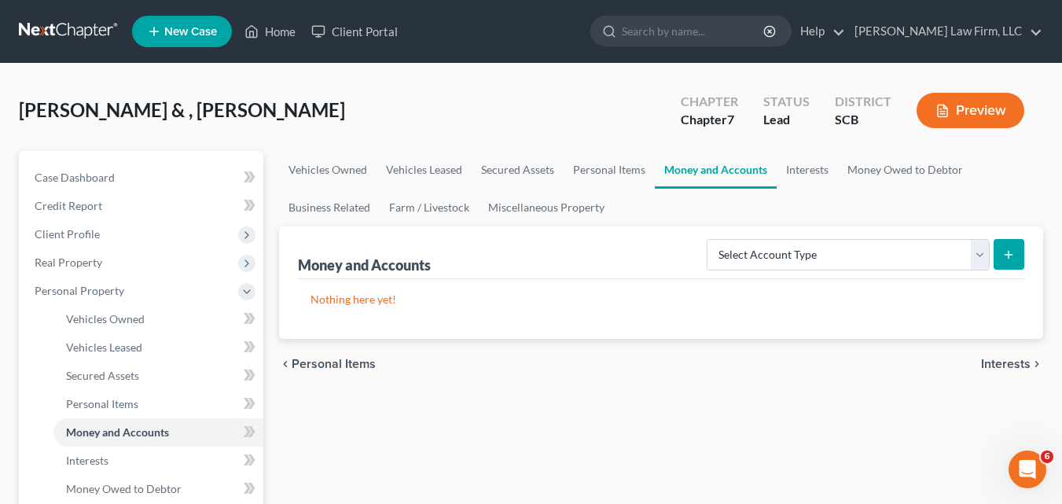
click at [994, 367] on span "Interests" at bounding box center [1006, 364] width 50 height 13
